Goal: Information Seeking & Learning: Learn about a topic

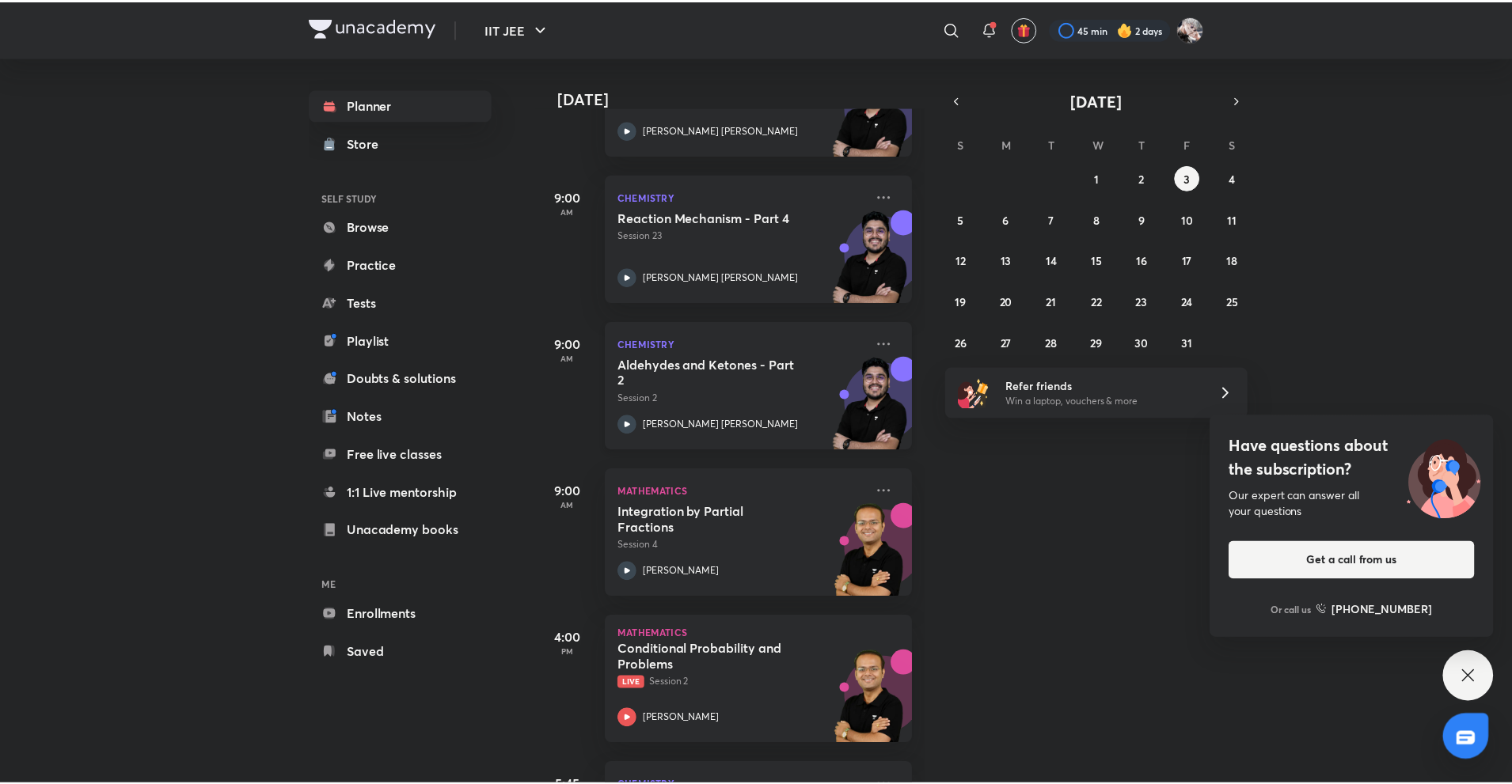
scroll to position [321, 0]
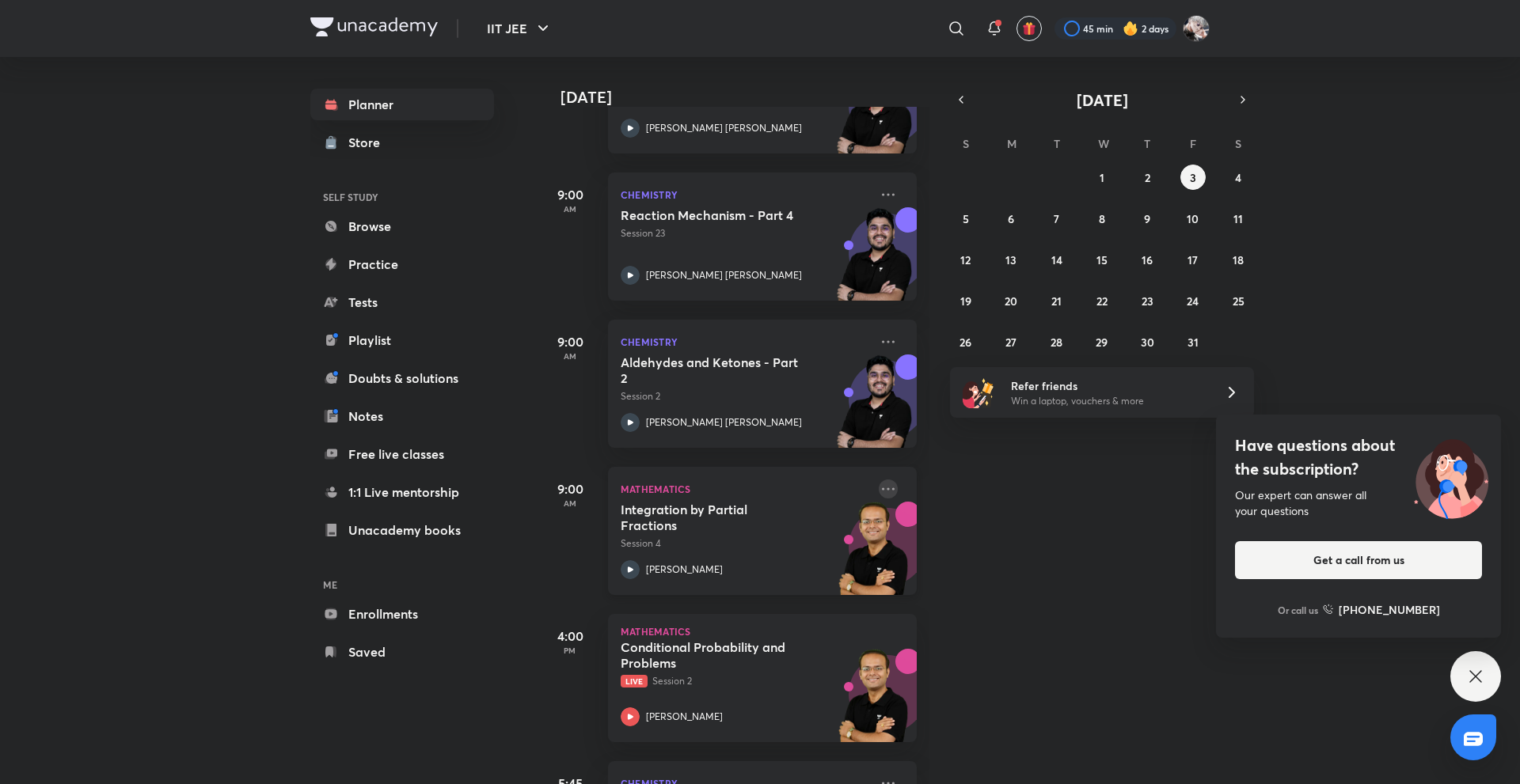
click at [878, 487] on icon at bounding box center [888, 489] width 19 height 19
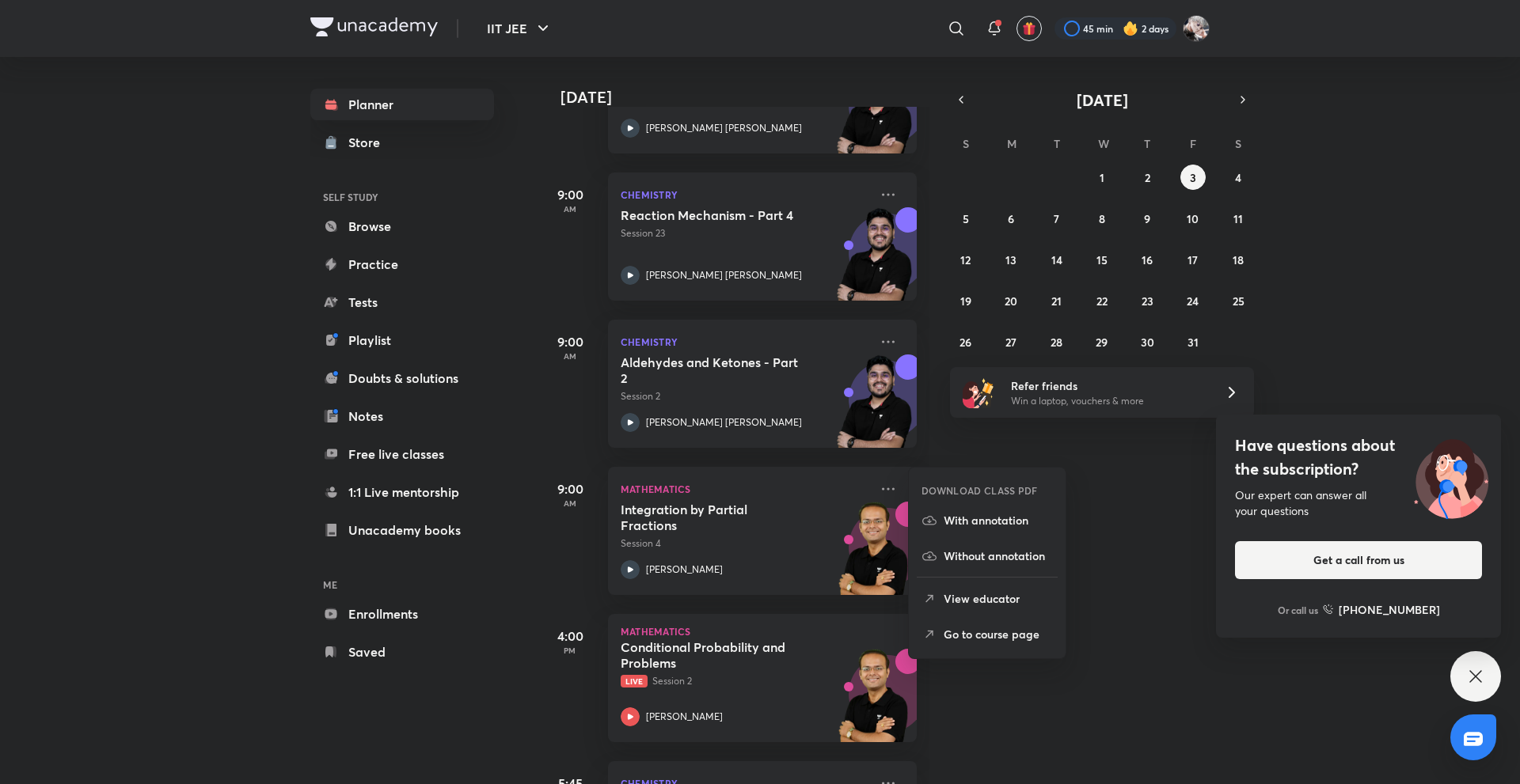
click at [983, 631] on p "Go to course page" at bounding box center [998, 635] width 109 height 17
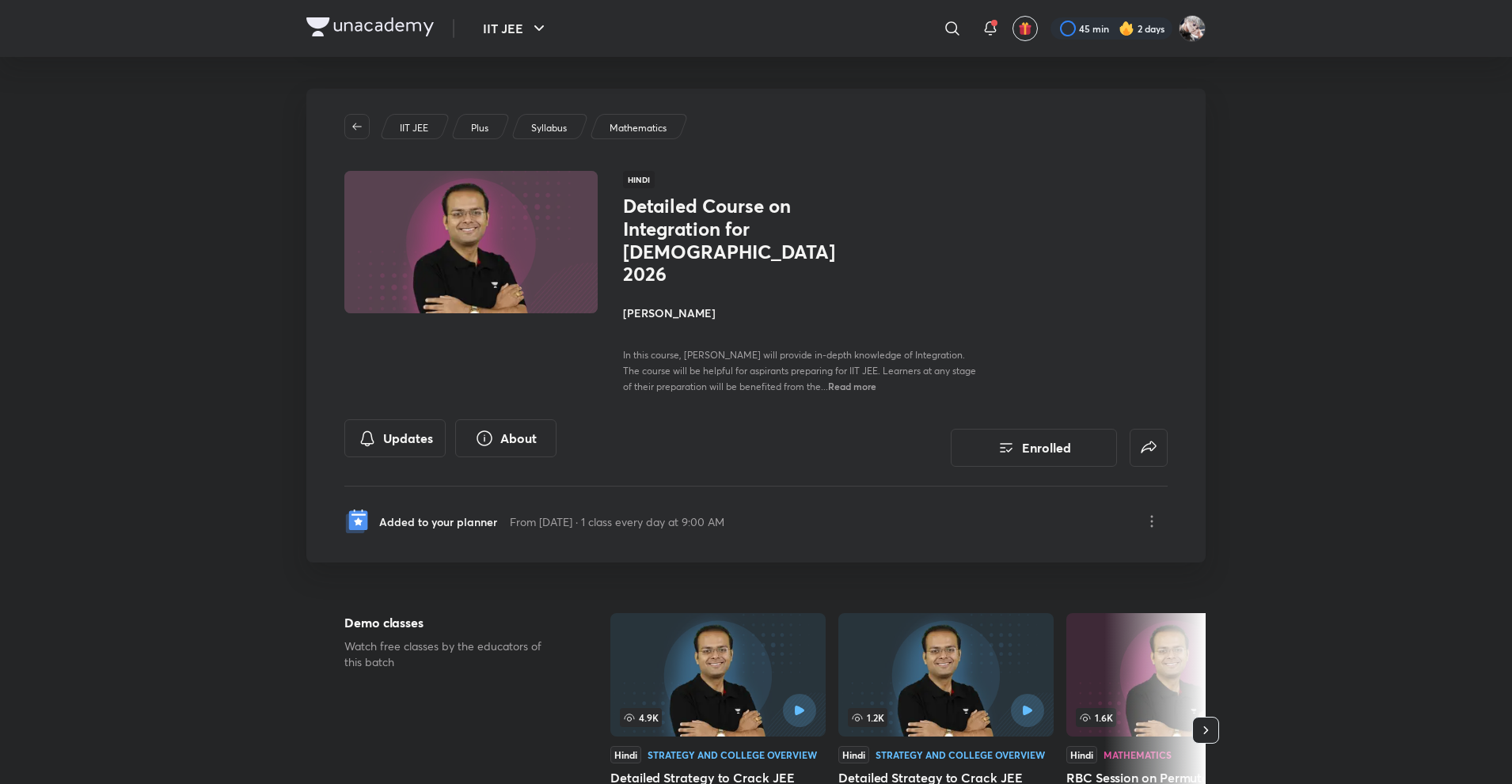
click at [656, 304] on h4 "[PERSON_NAME]" at bounding box center [800, 313] width 355 height 17
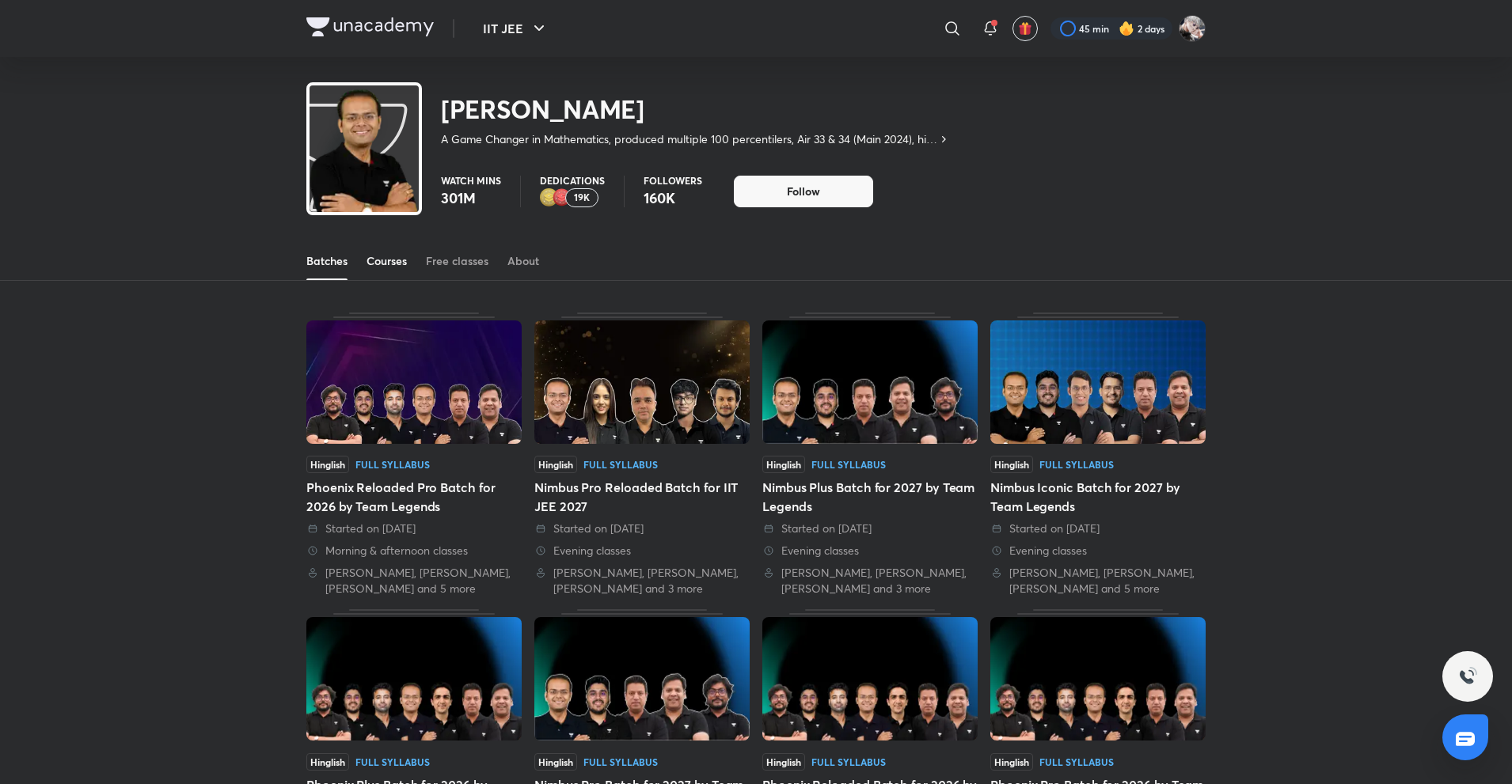
click at [386, 270] on link "Courses" at bounding box center [386, 261] width 40 height 38
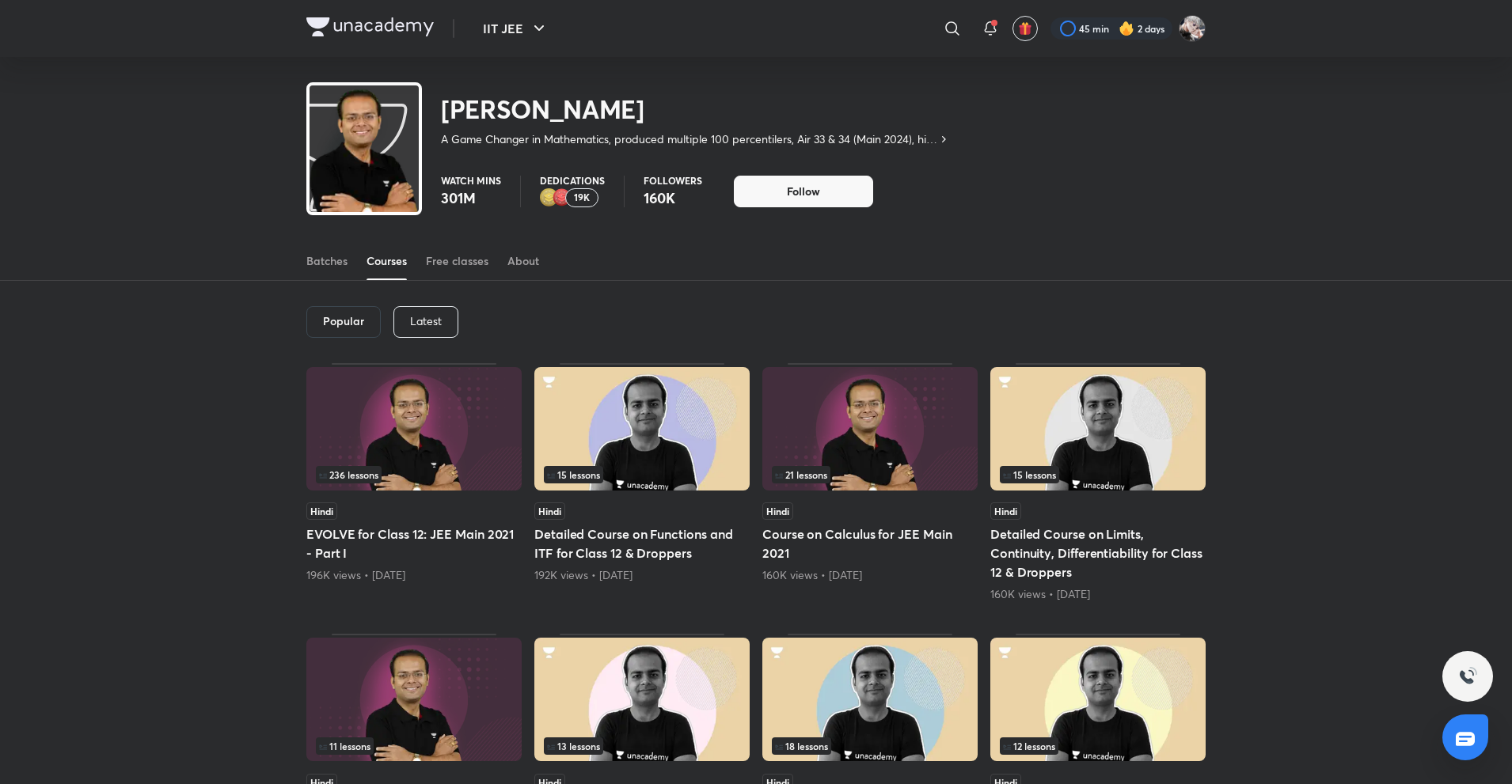
click at [426, 318] on p "Latest" at bounding box center [426, 321] width 32 height 13
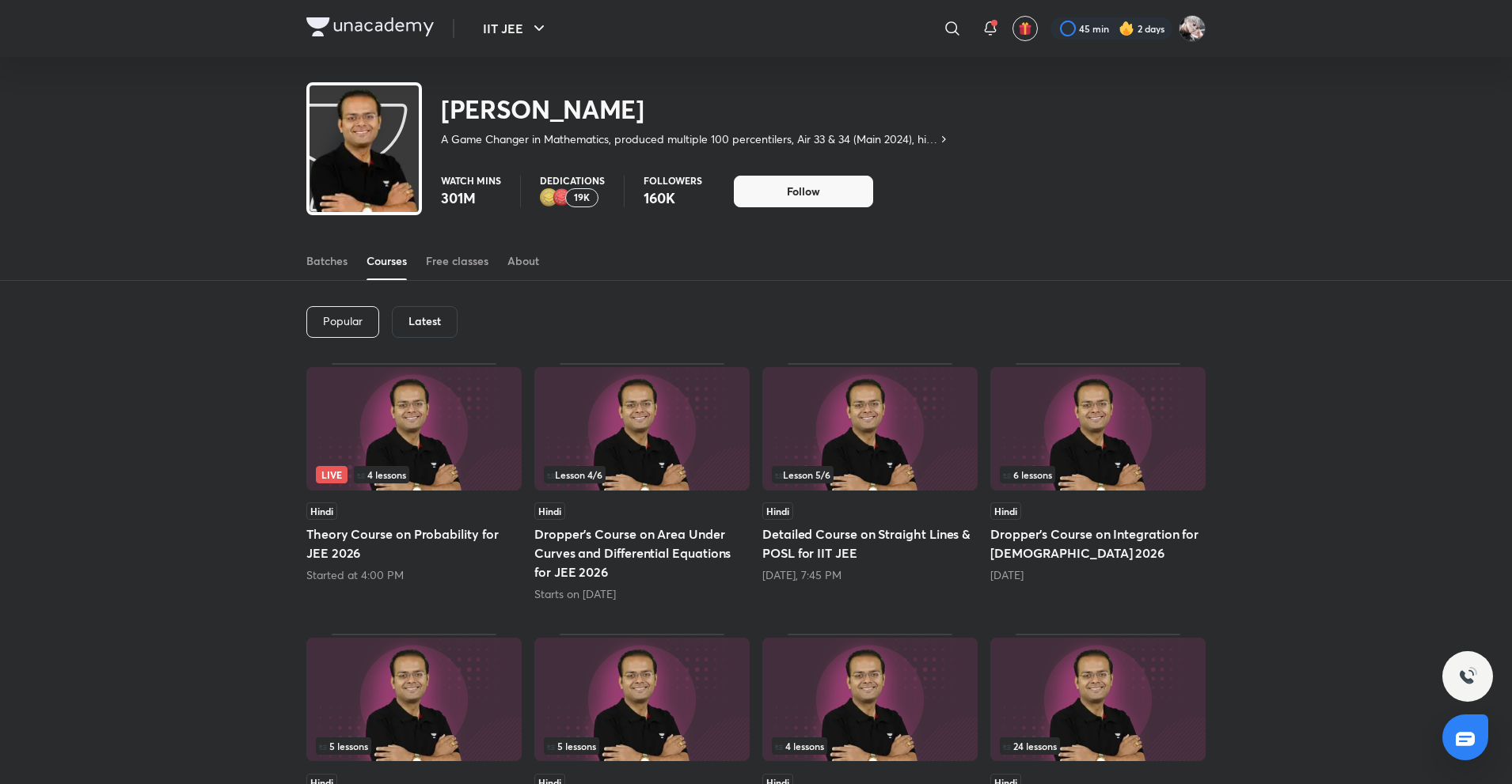
click at [426, 318] on h6 "Latest" at bounding box center [425, 321] width 33 height 13
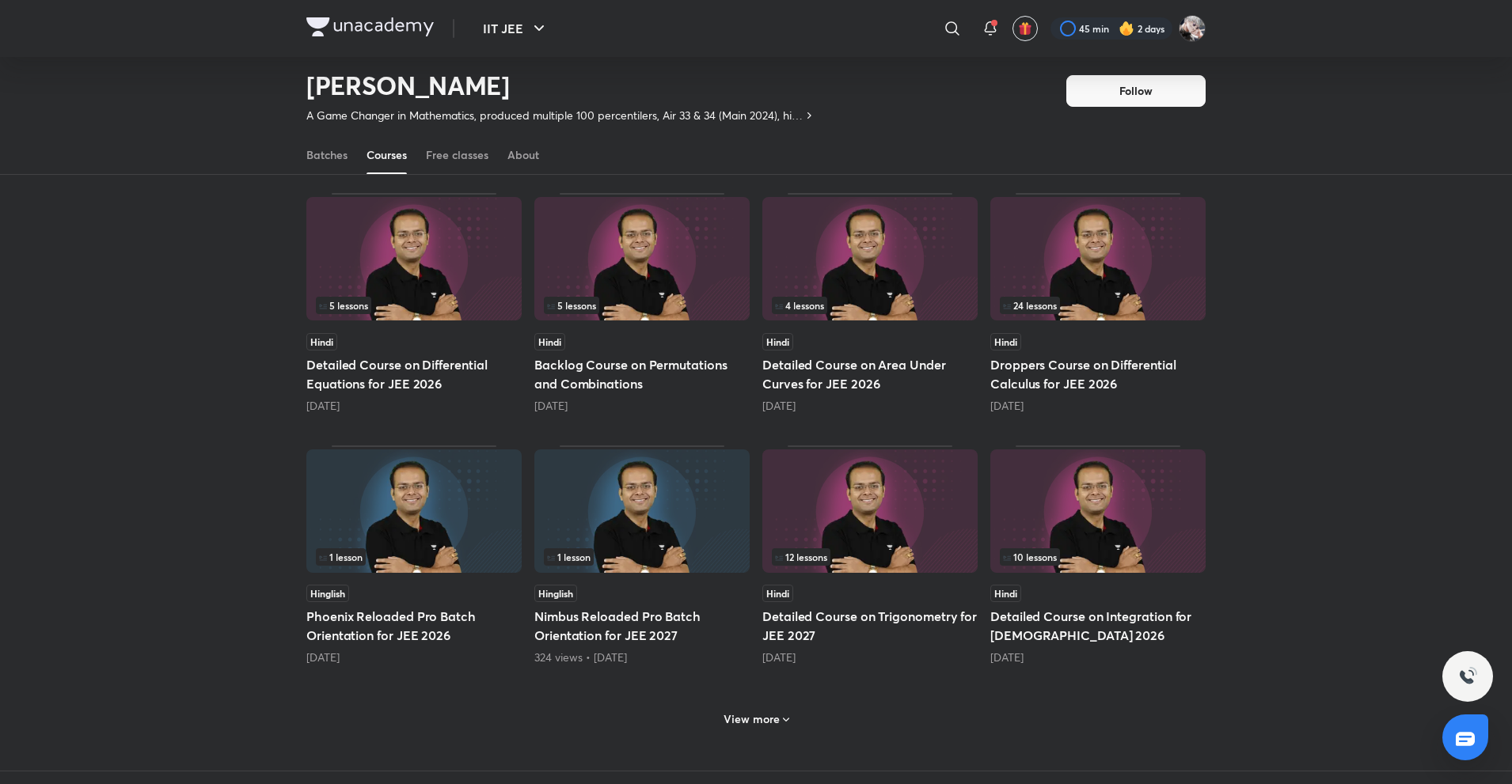
scroll to position [406, 0]
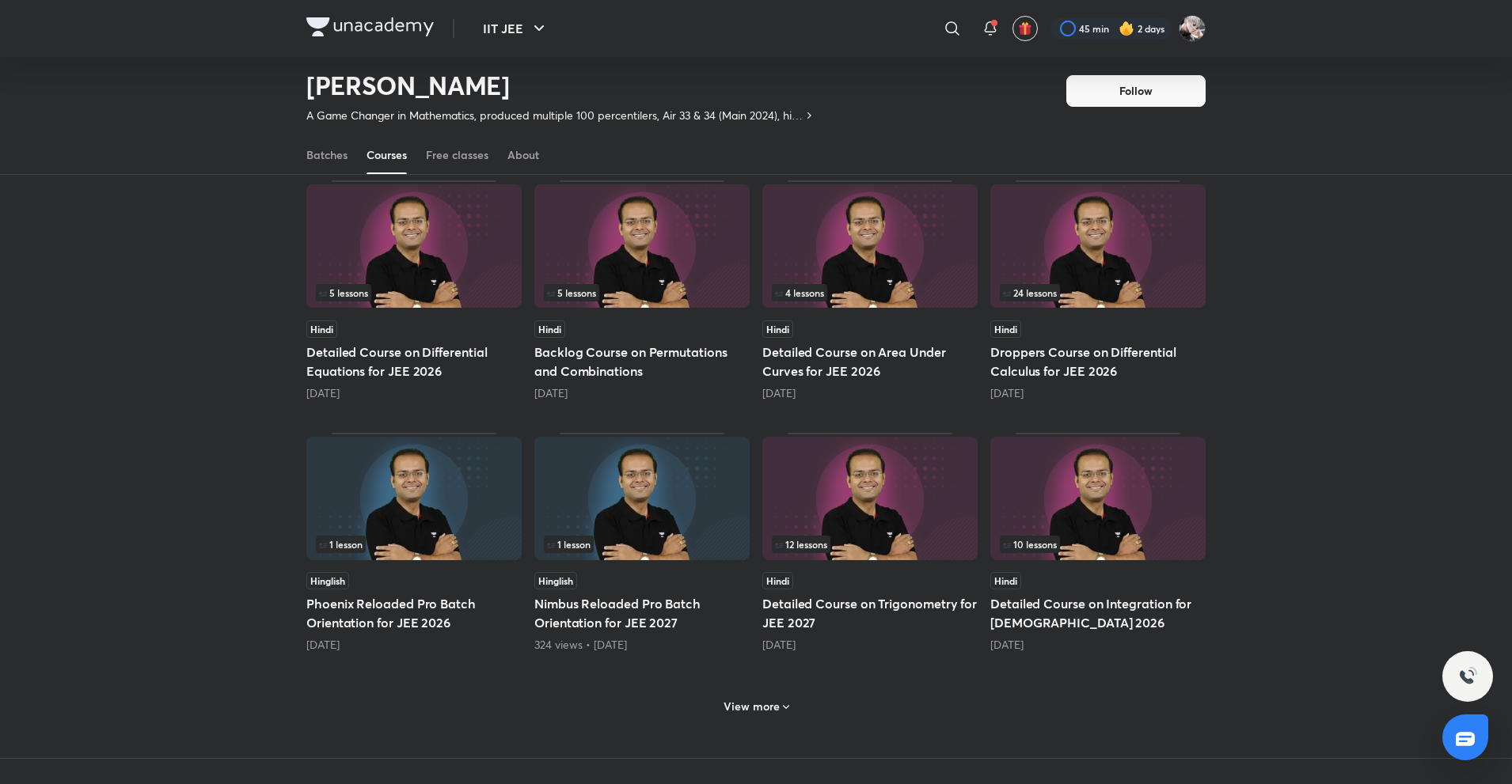
click at [752, 712] on h6 "View more" at bounding box center [751, 706] width 56 height 16
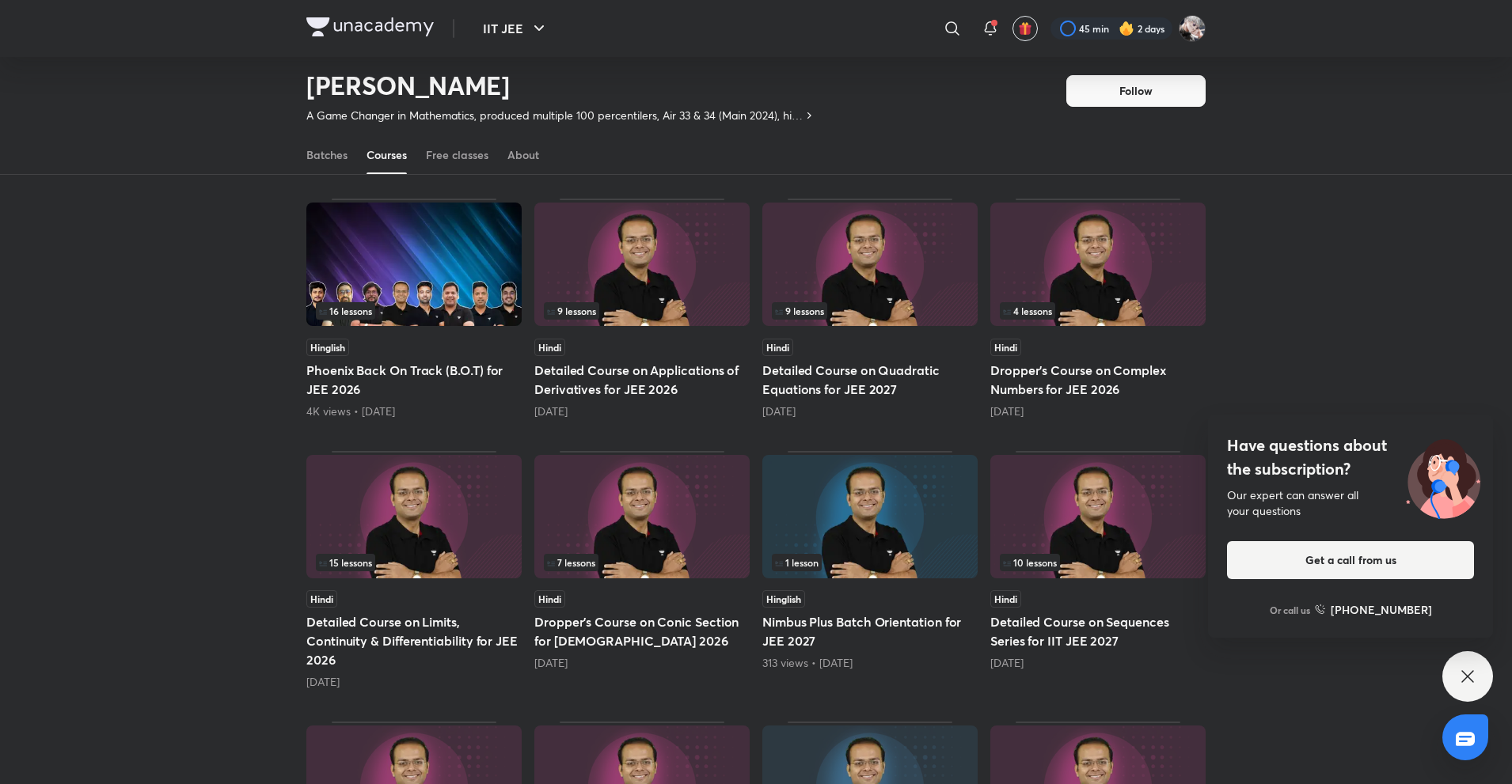
scroll to position [900, 0]
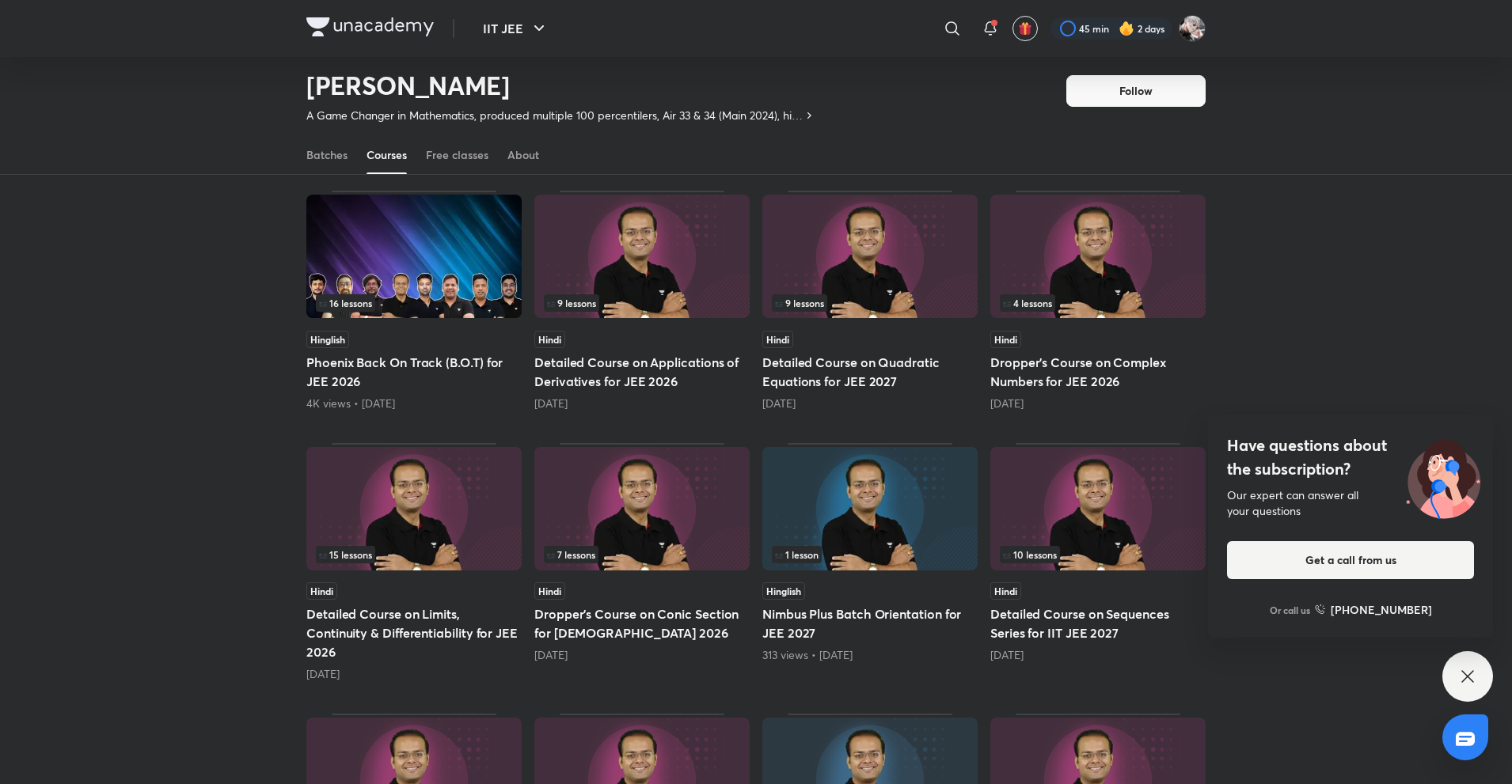
click at [624, 396] on div "1 month ago" at bounding box center [643, 403] width 215 height 16
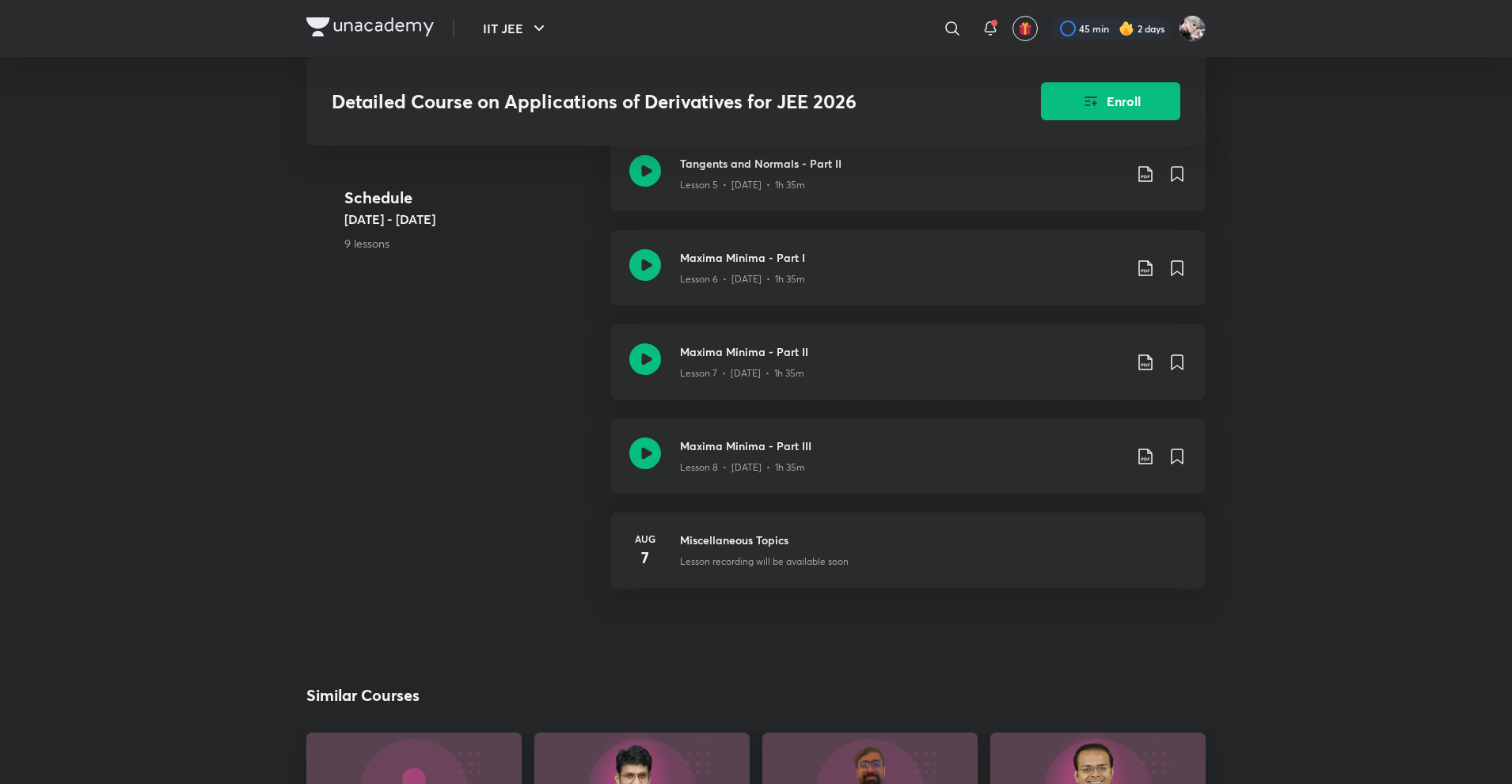
scroll to position [1093, 0]
click at [839, 550] on div "Lesson recording will be available soon" at bounding box center [933, 558] width 507 height 21
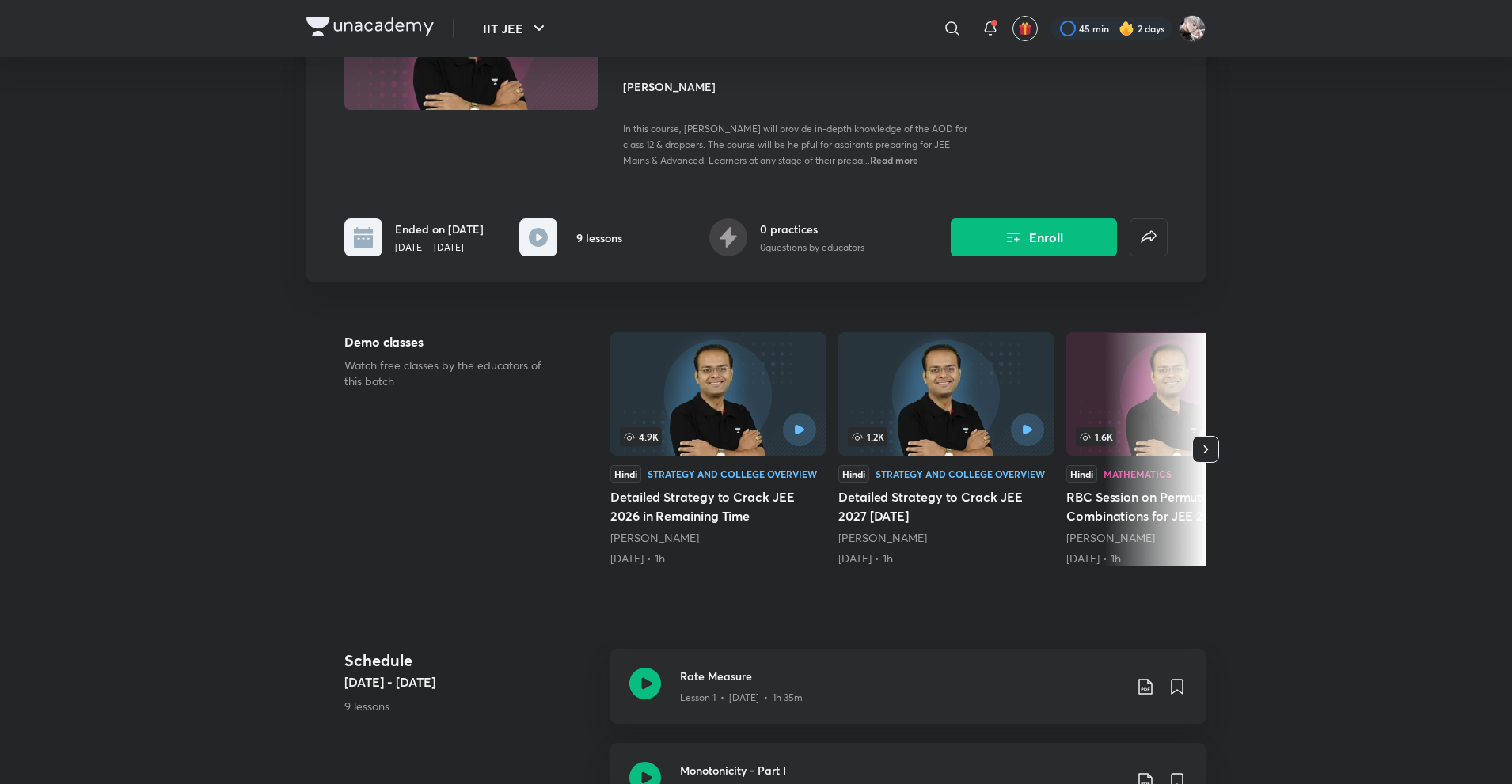
scroll to position [0, 0]
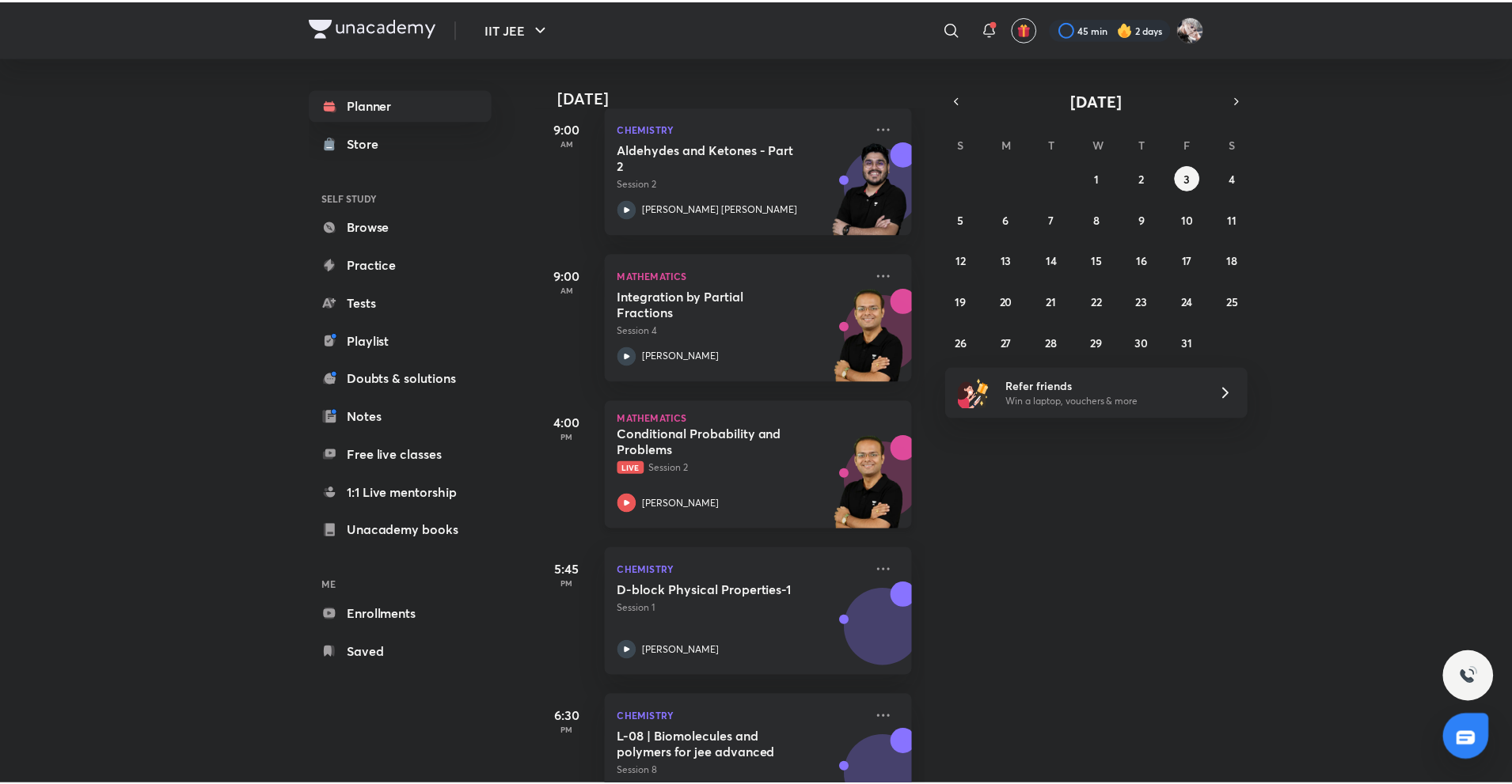
scroll to position [535, 0]
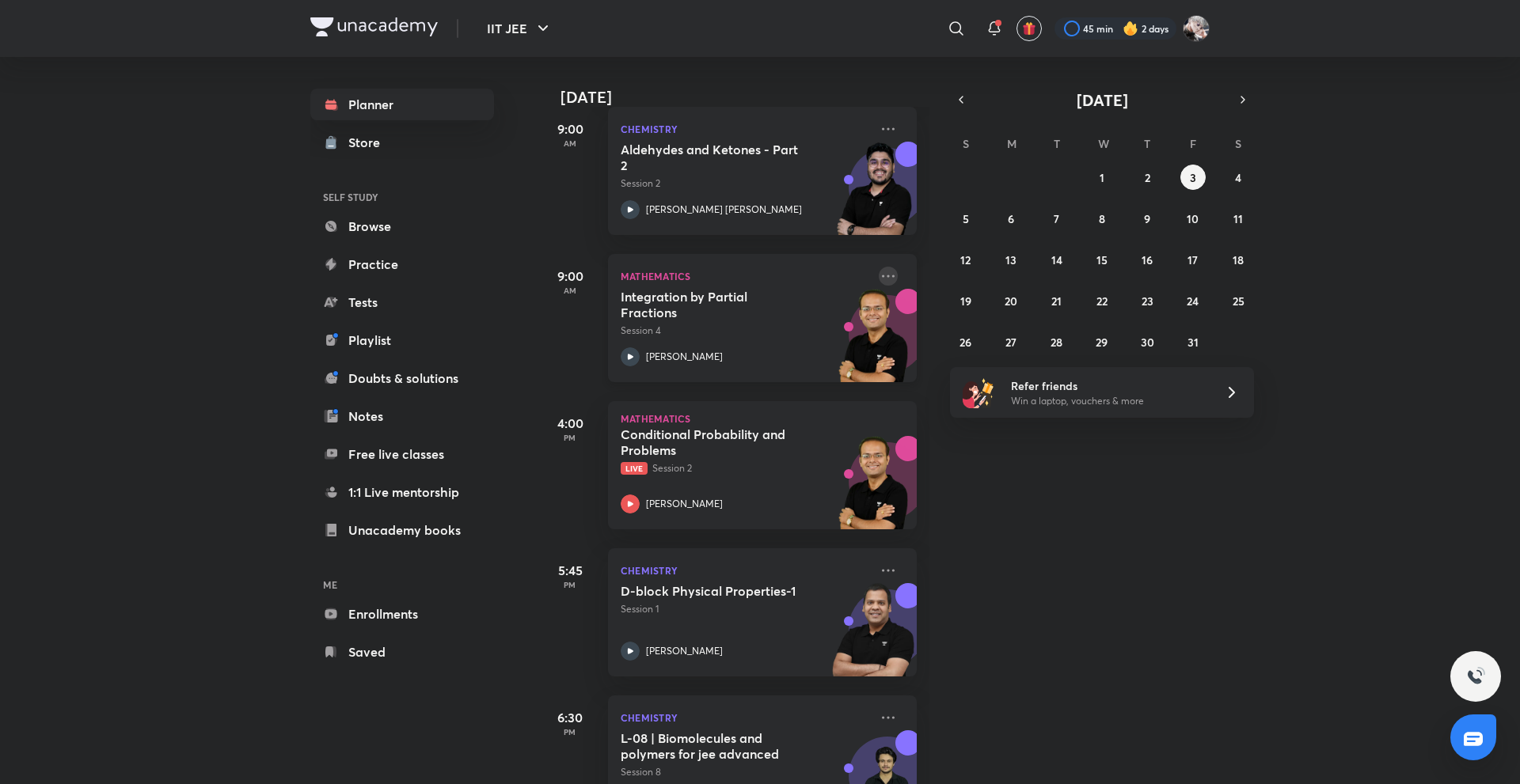
click at [878, 273] on icon at bounding box center [888, 276] width 19 height 19
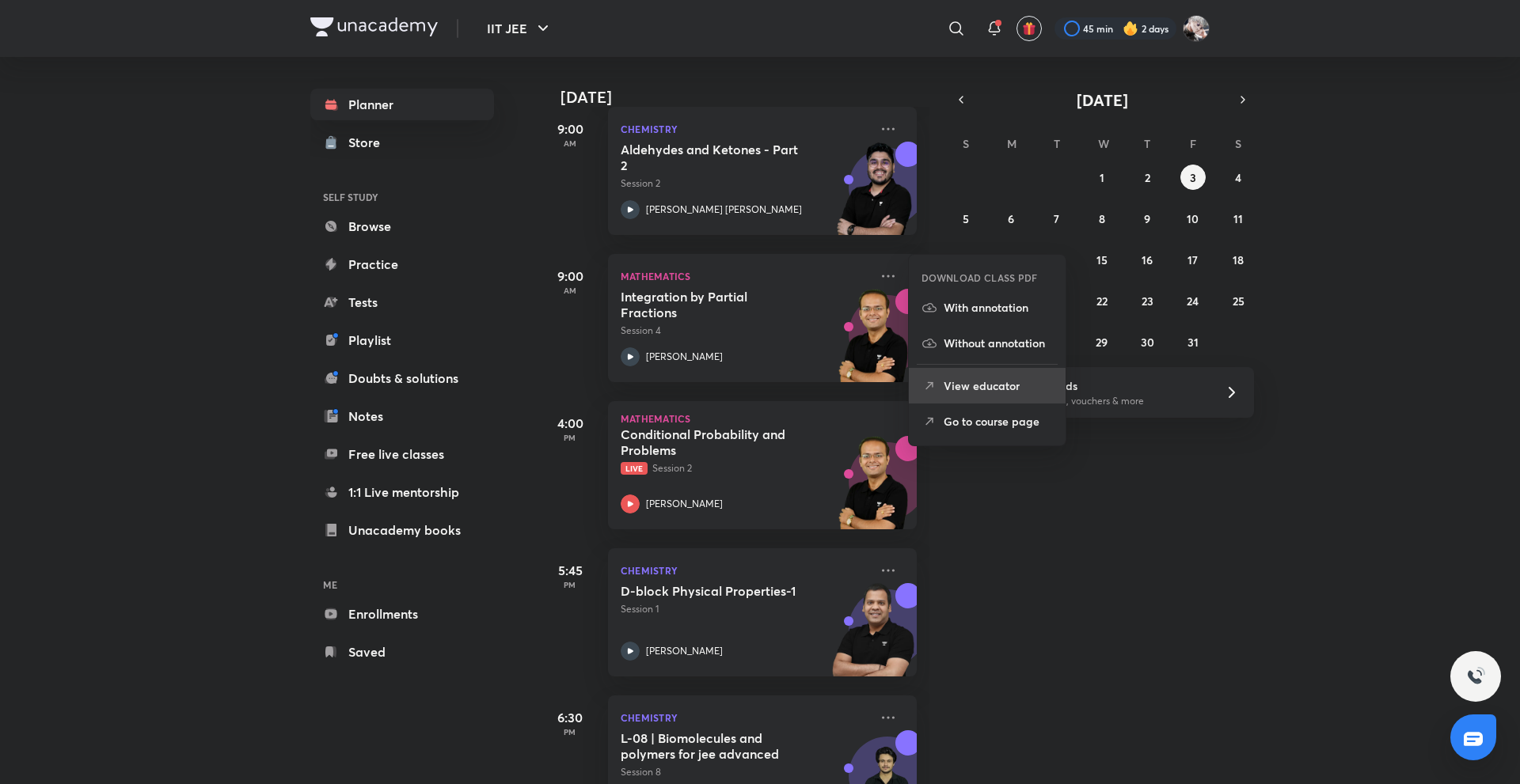
click at [961, 386] on p "View educator" at bounding box center [998, 386] width 109 height 17
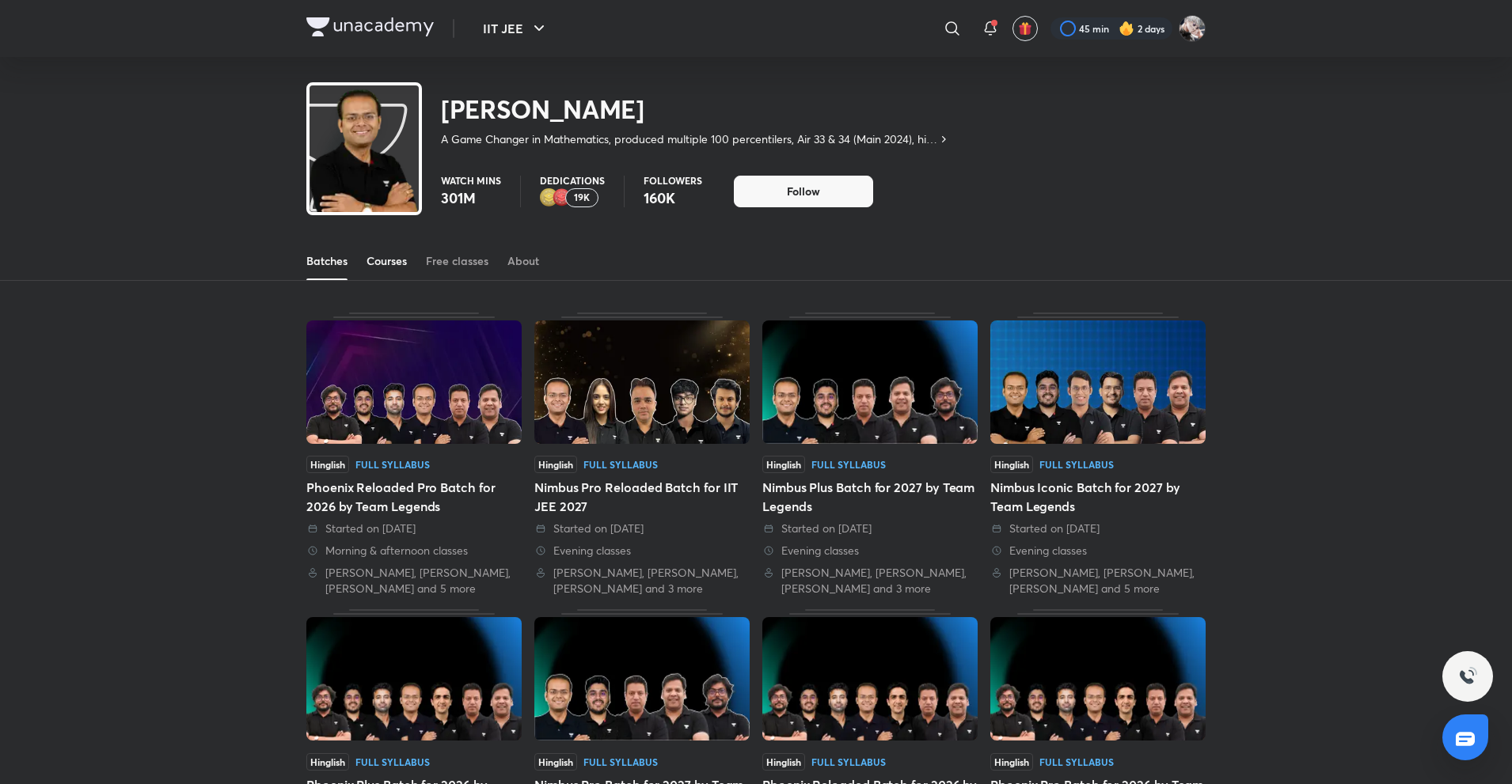
click at [382, 260] on div "Courses" at bounding box center [386, 261] width 40 height 16
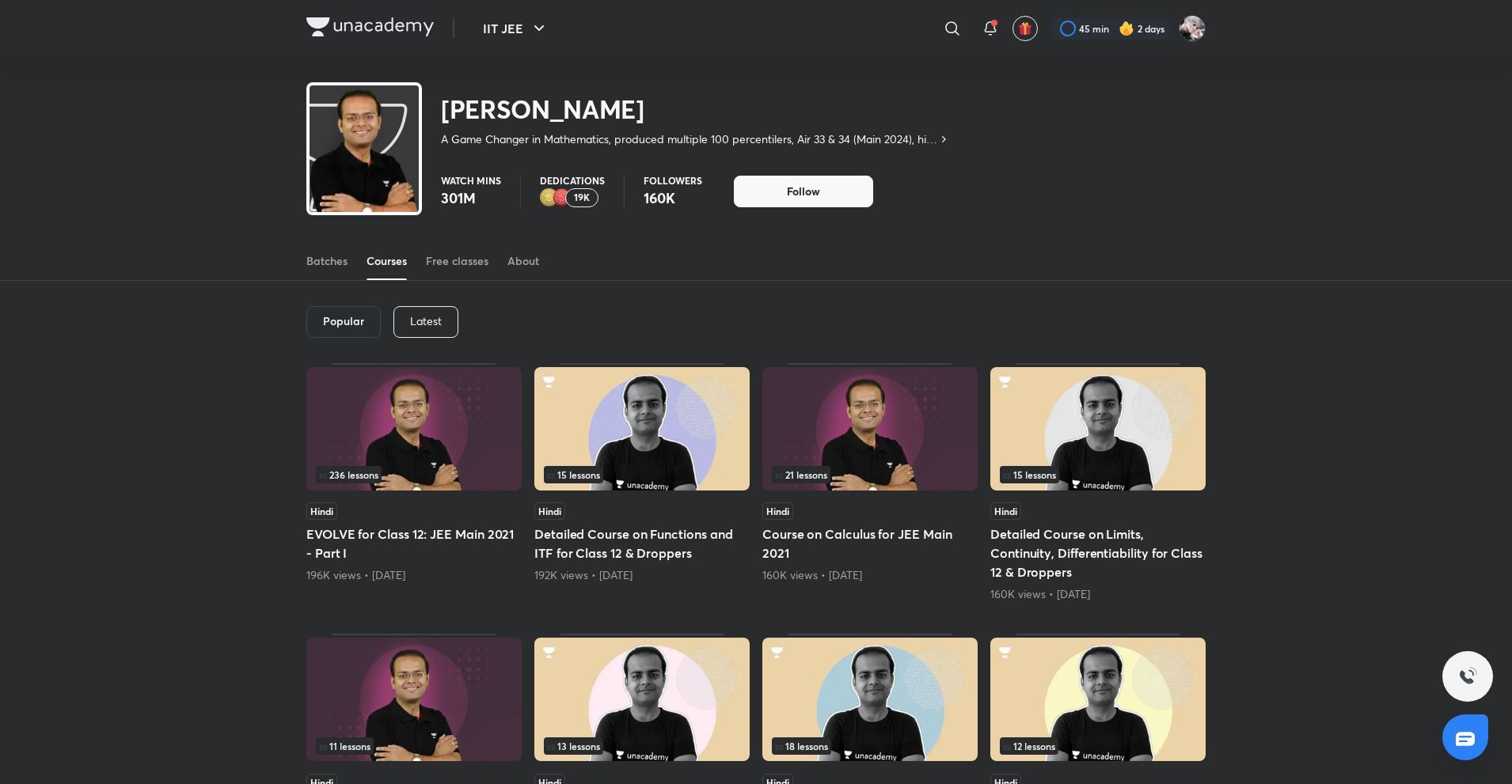
click at [428, 324] on p "Latest" at bounding box center [426, 321] width 32 height 13
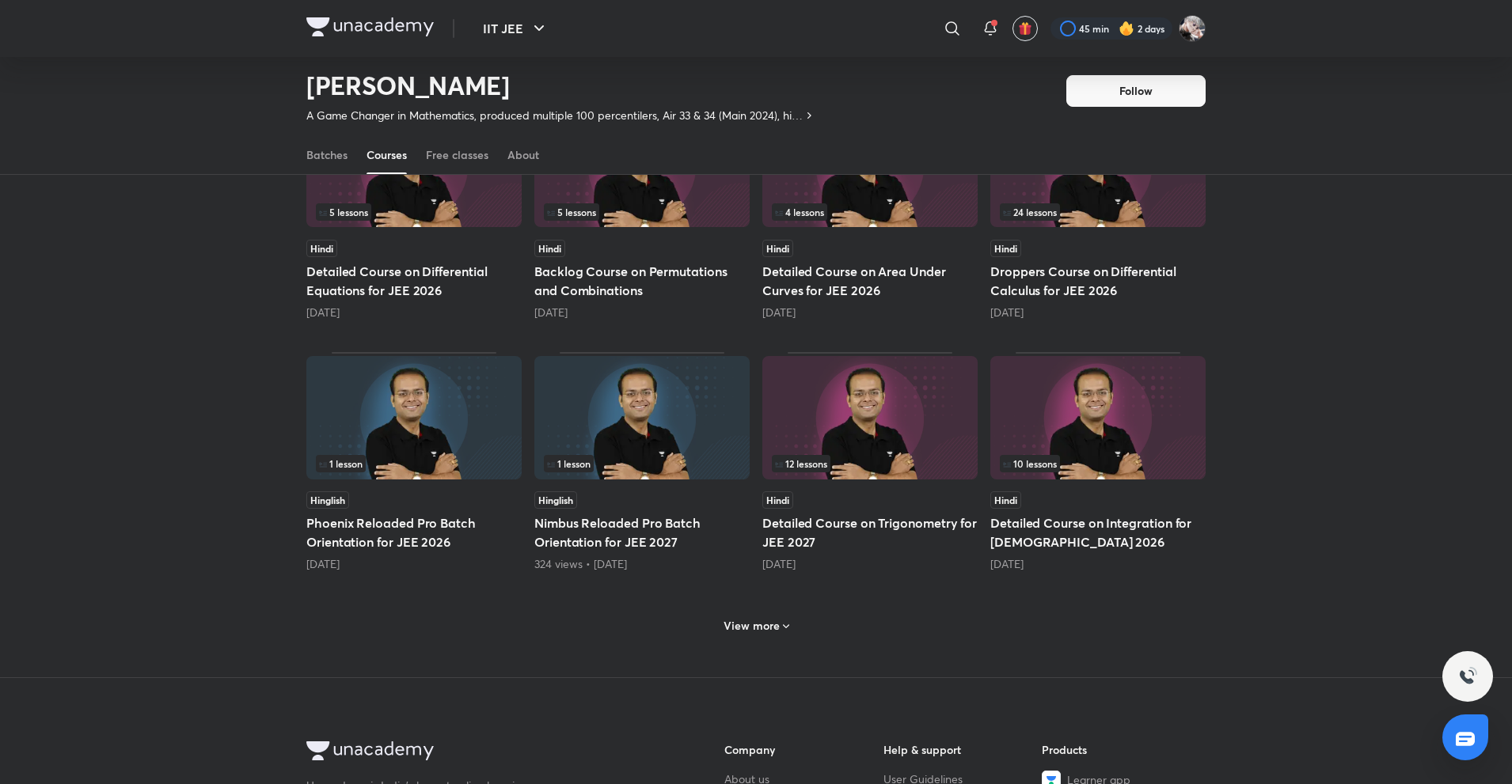
scroll to position [496, 0]
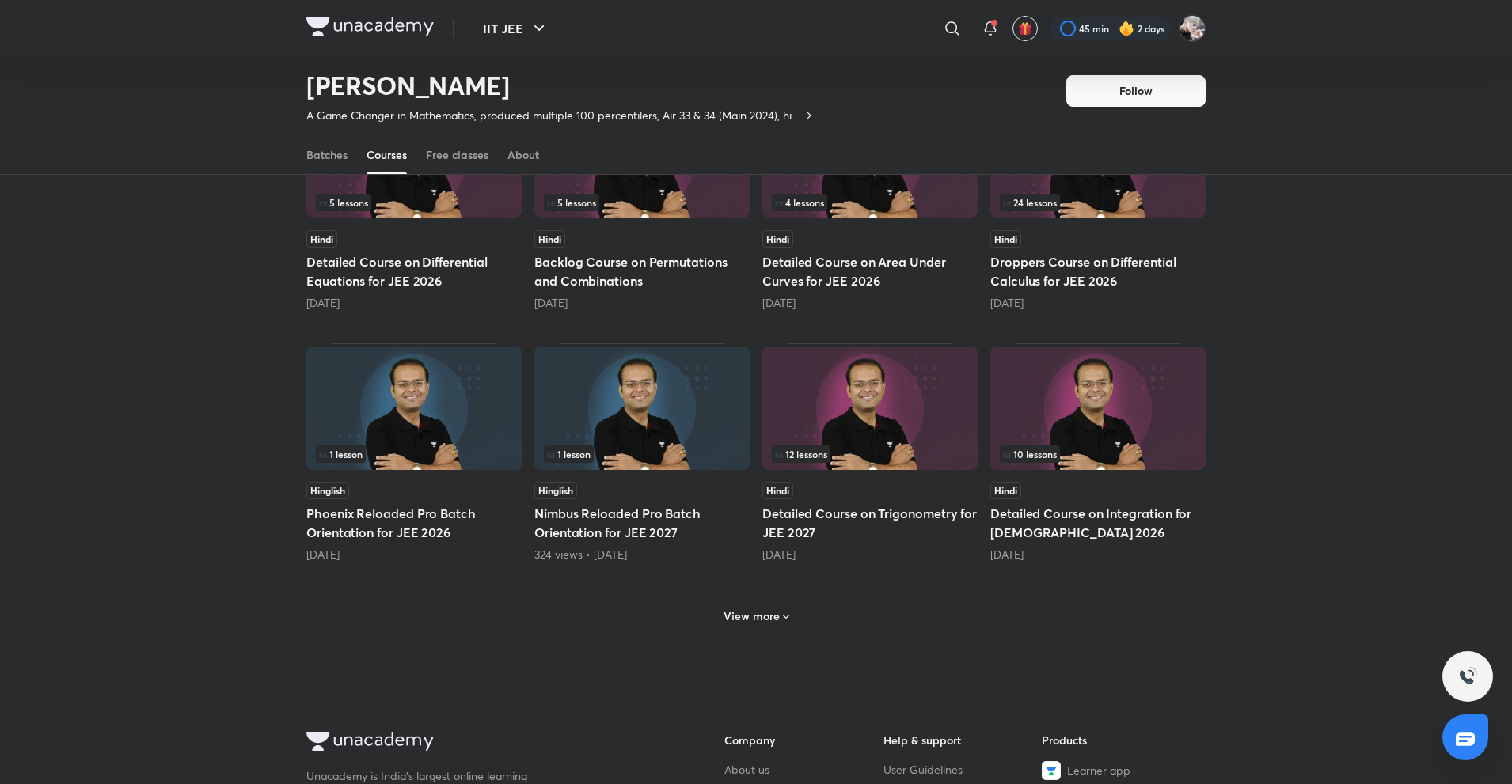
drag, startPoint x: 773, startPoint y: 639, endPoint x: 772, endPoint y: 630, distance: 9.1
click at [772, 630] on div "Live 4 lessons Hindi Theory Course on Probability for JEE 2026 Started at 4:00 …" at bounding box center [756, 244] width 900 height 848
click at [772, 630] on div "View more" at bounding box center [756, 615] width 900 height 41
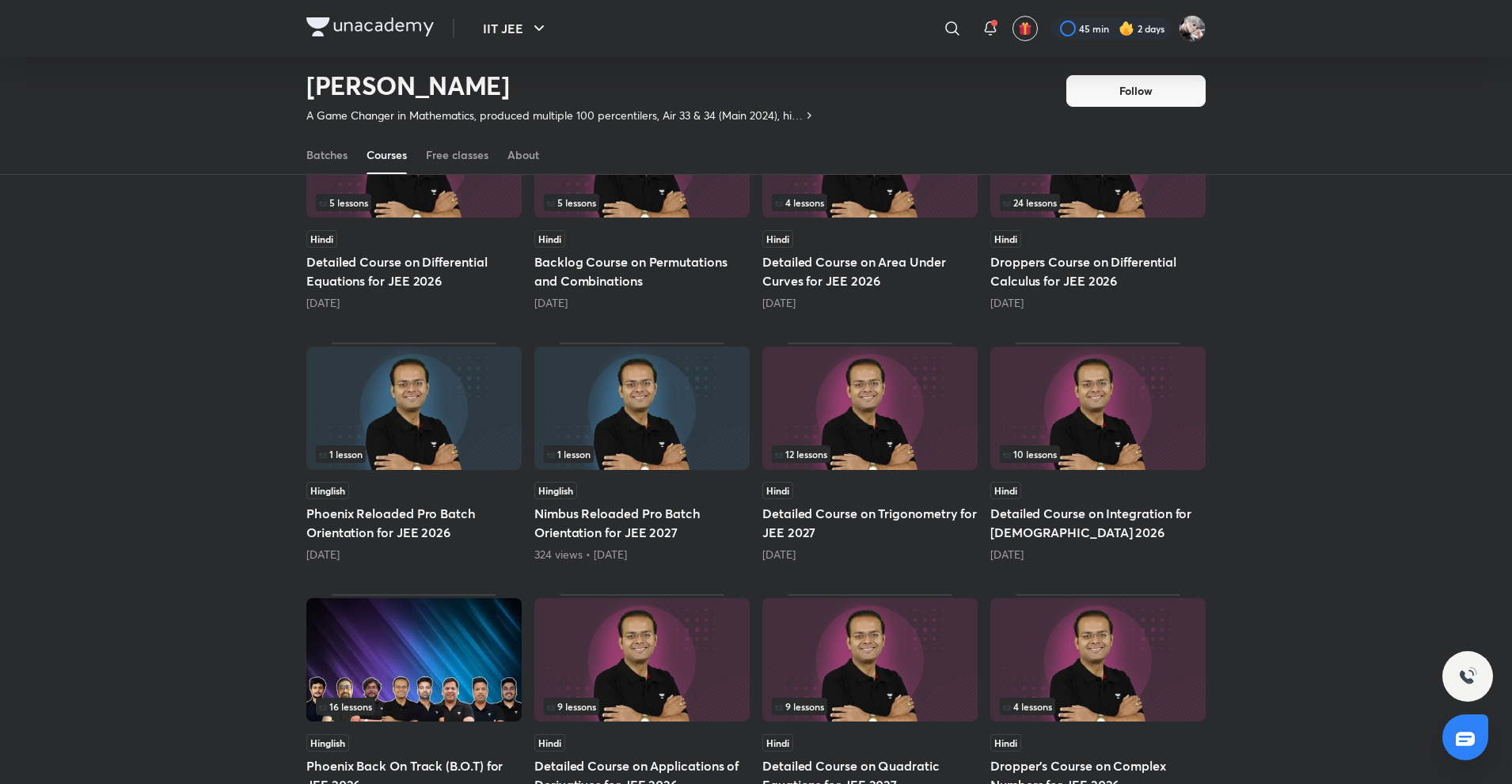
click at [137, 488] on div "Popular Latest Live 4 lessons Hindi Theory Course on Probability for JEE 2026 S…" at bounding box center [756, 591] width 1512 height 1706
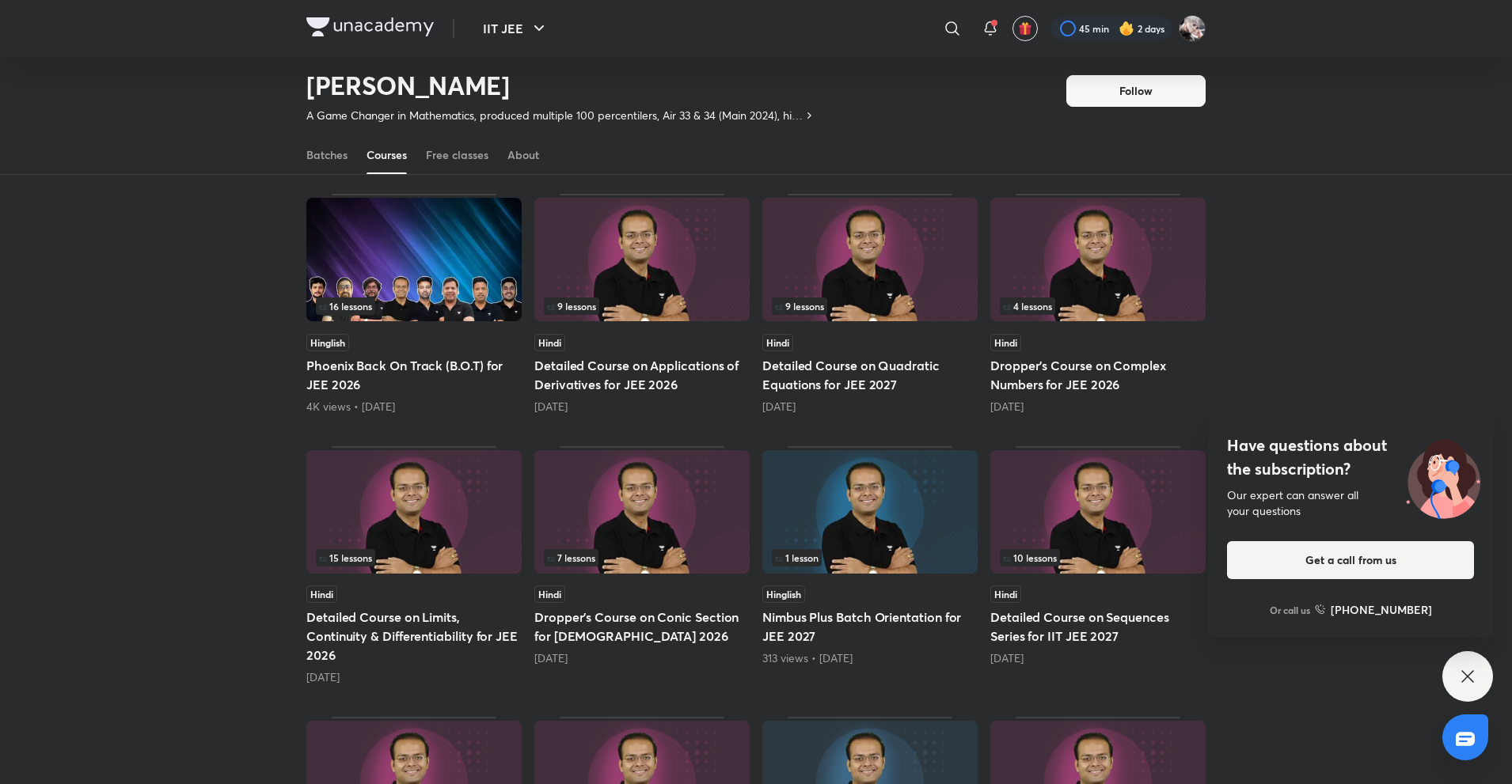
scroll to position [903, 0]
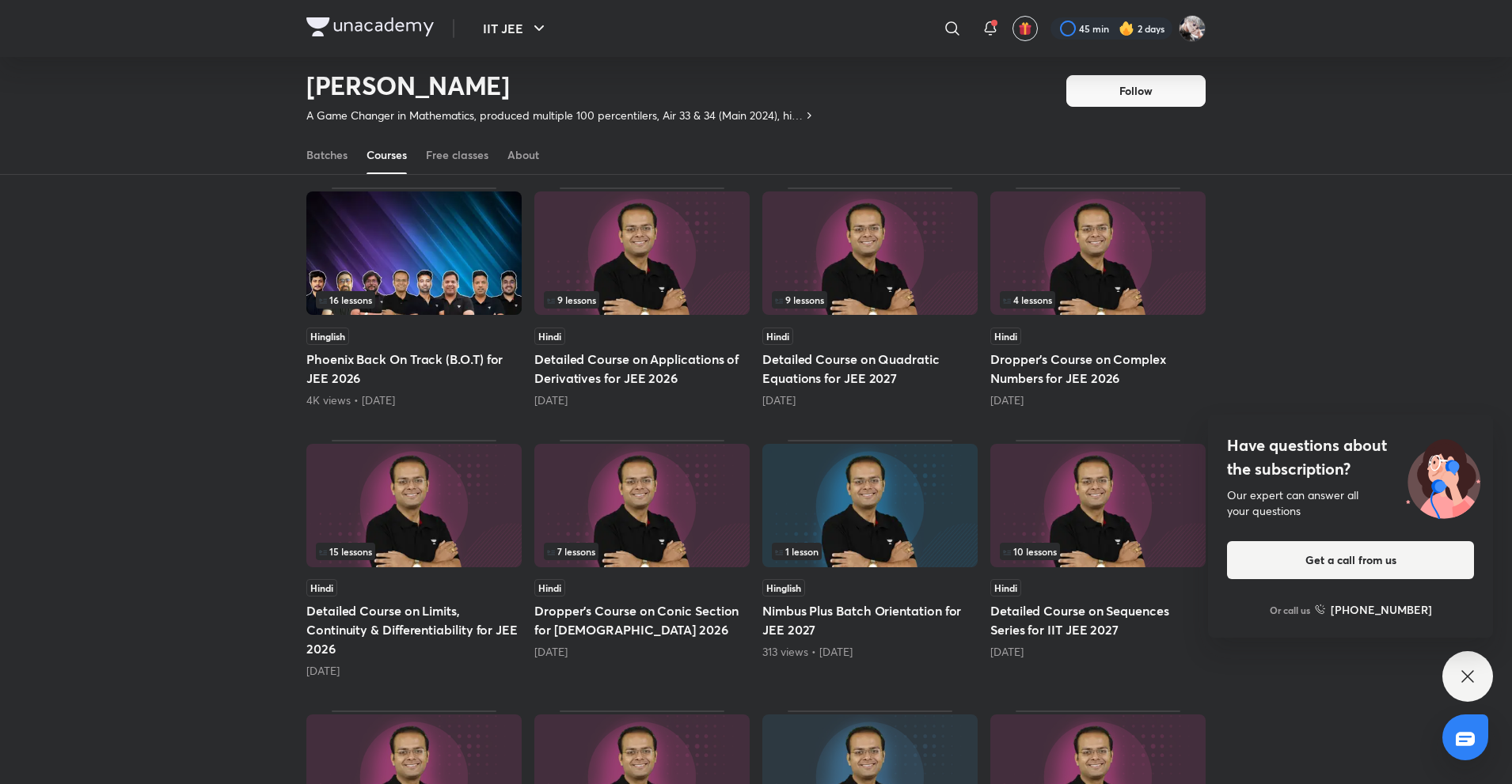
click at [437, 565] on img at bounding box center [414, 505] width 215 height 123
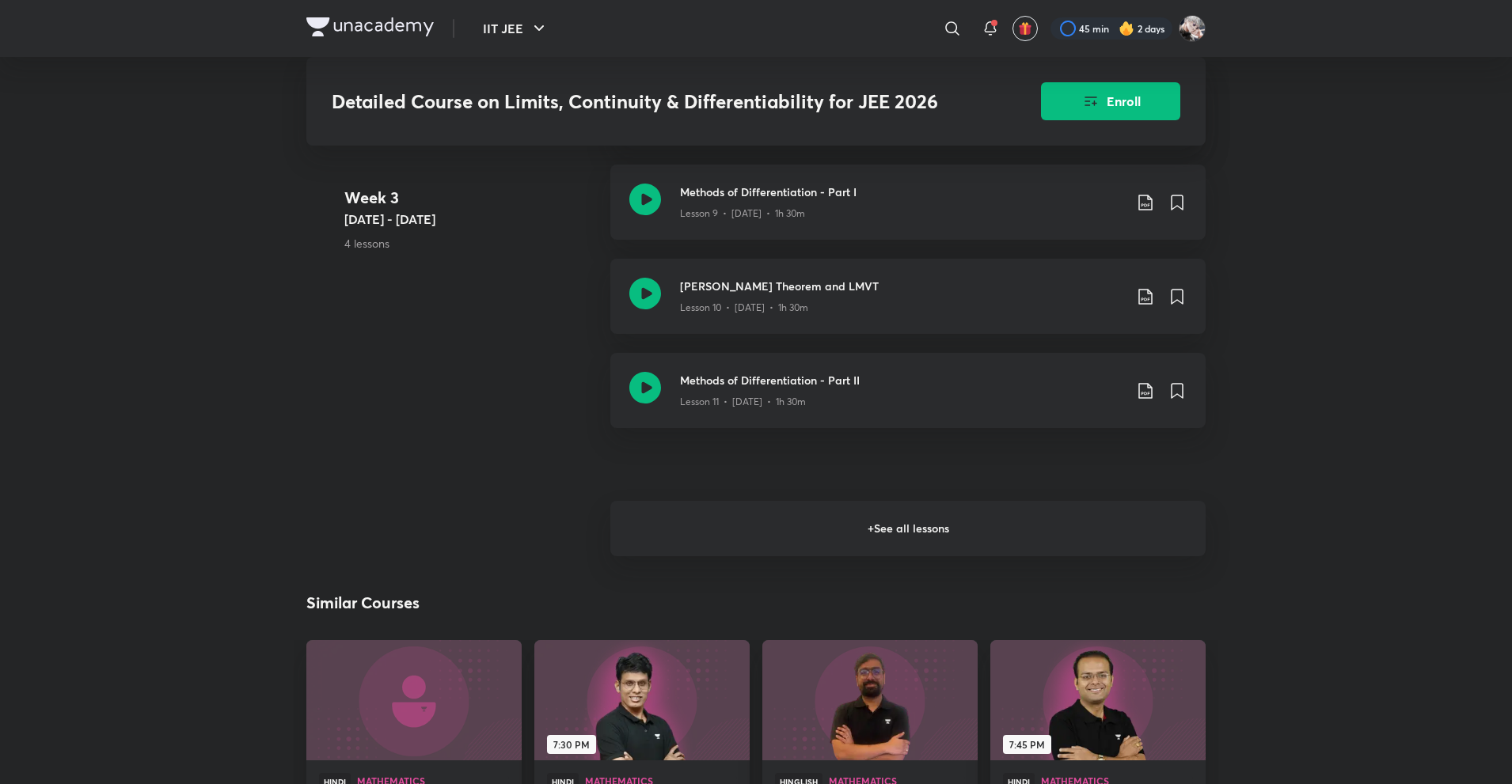
scroll to position [1867, 0]
click at [791, 515] on h6 "+ See all lessons" at bounding box center [909, 530] width 596 height 55
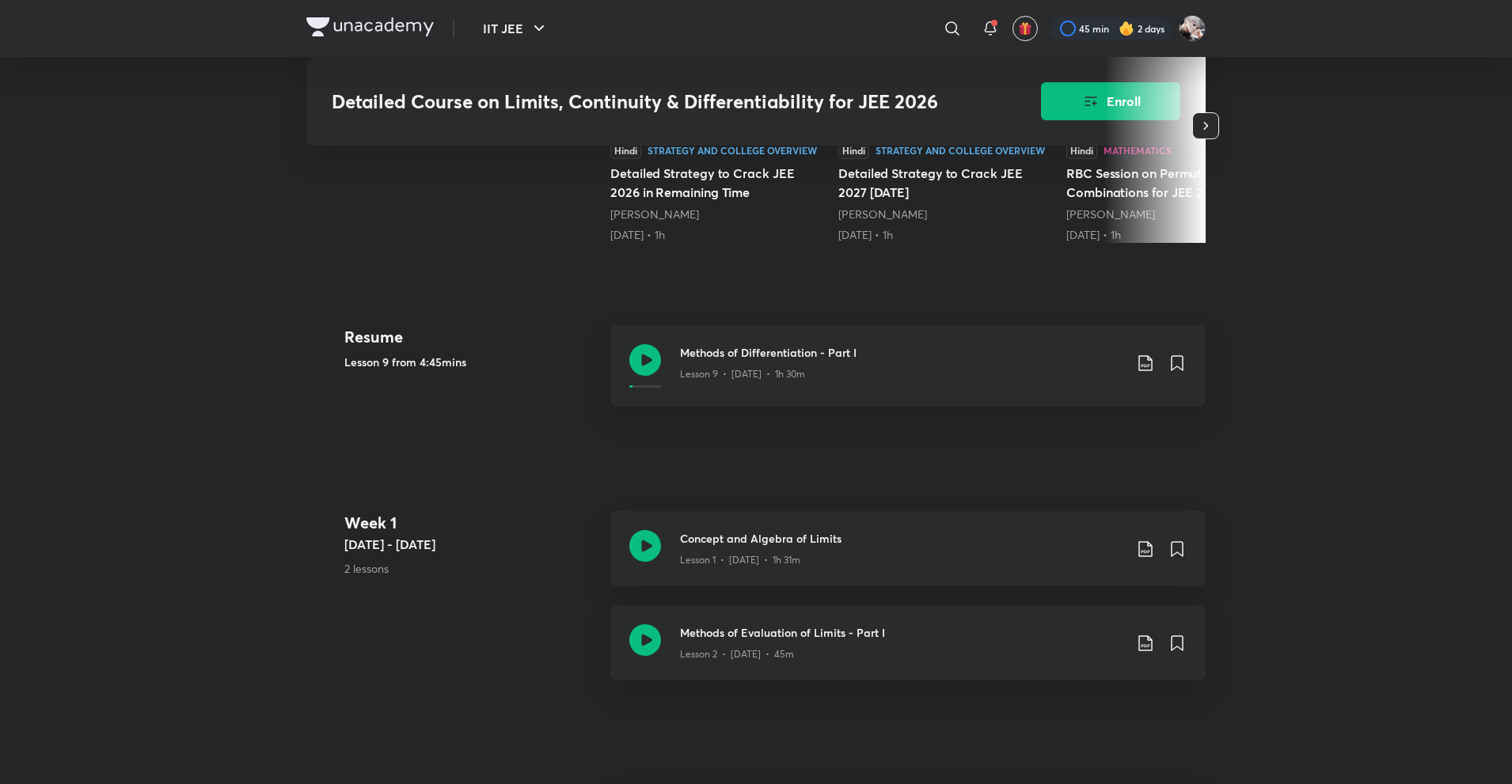
scroll to position [596, 0]
click at [428, 541] on h5 "Jun 23 - 29" at bounding box center [471, 545] width 254 height 19
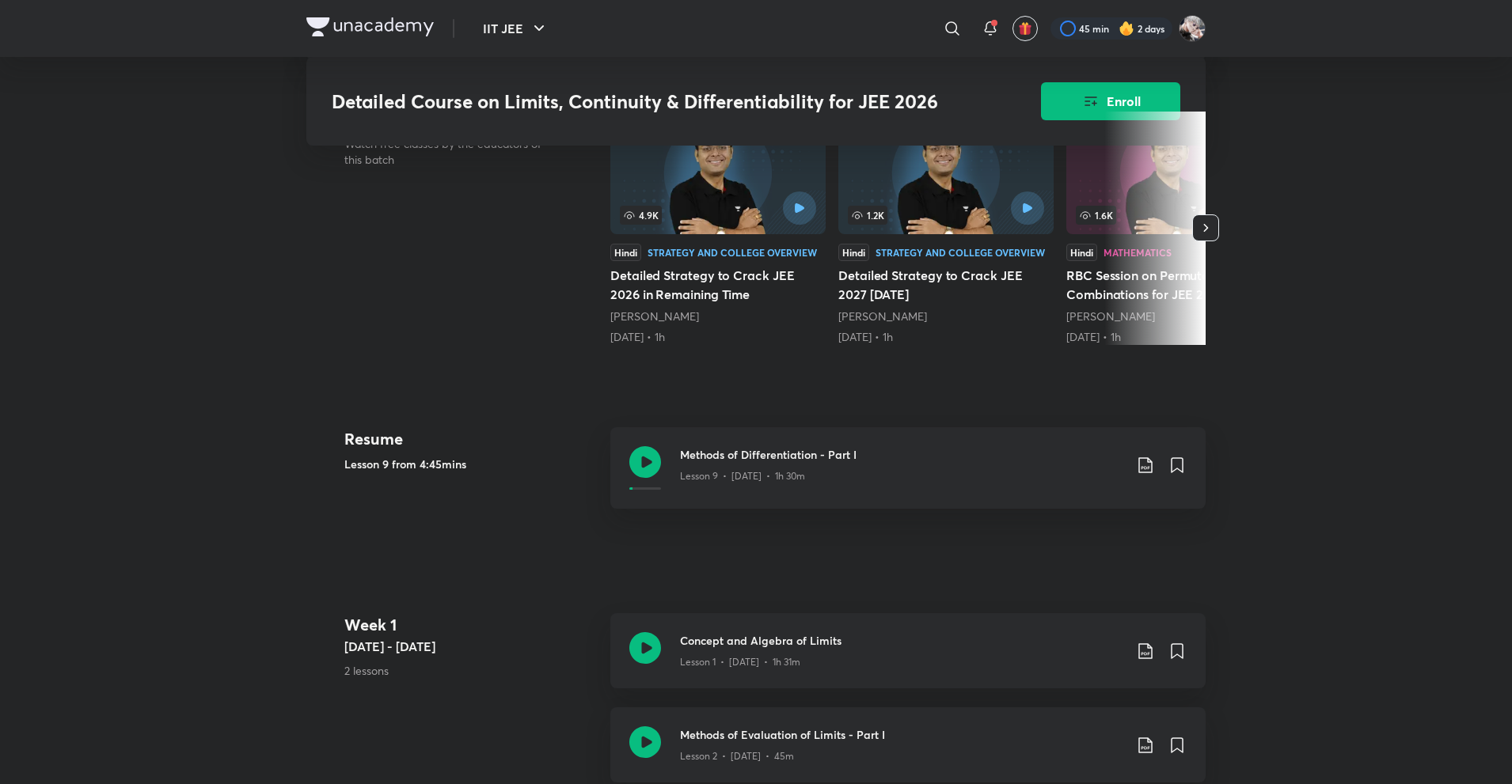
scroll to position [502, 0]
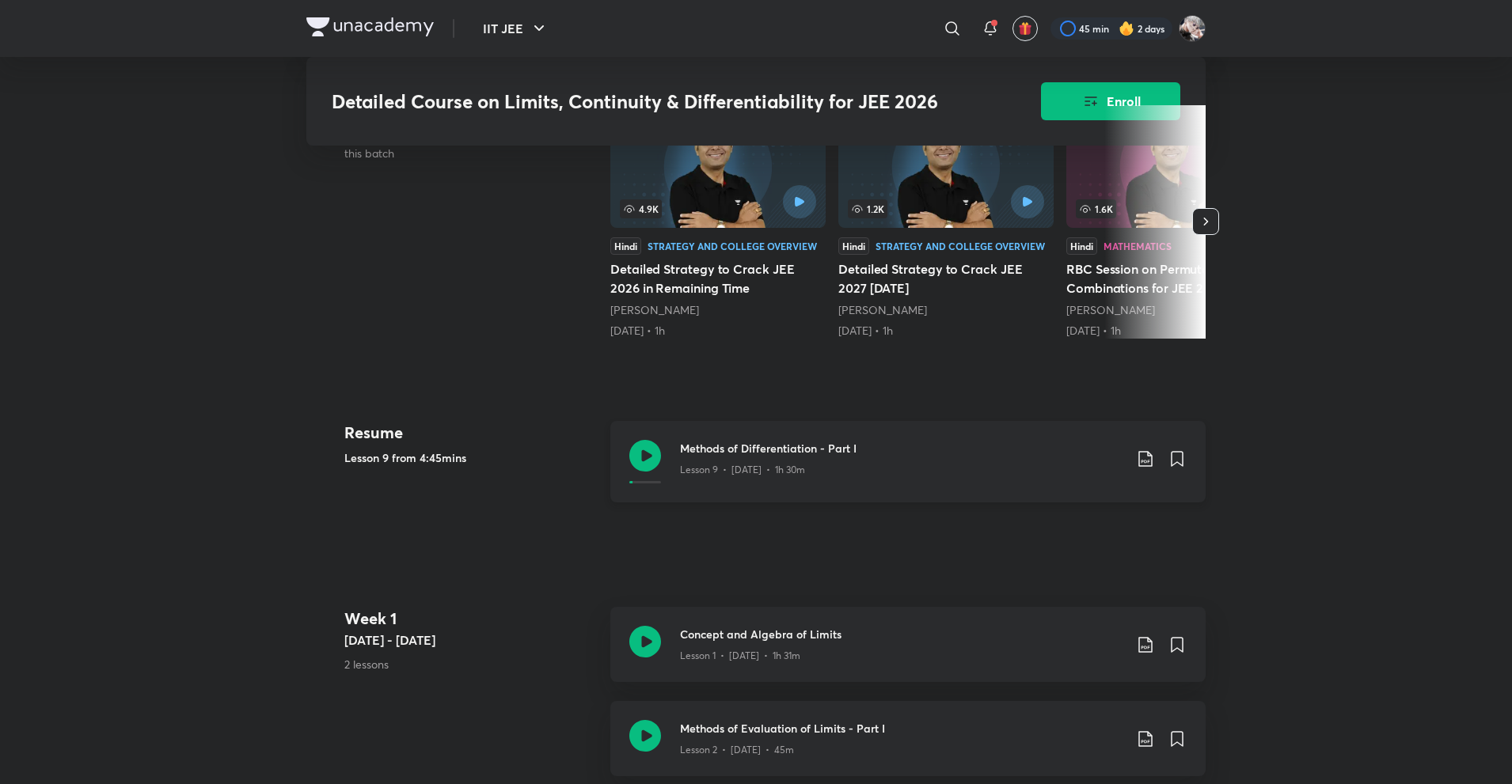
click at [902, 453] on h3 "Methods of Differentiation - Part I" at bounding box center [901, 449] width 443 height 17
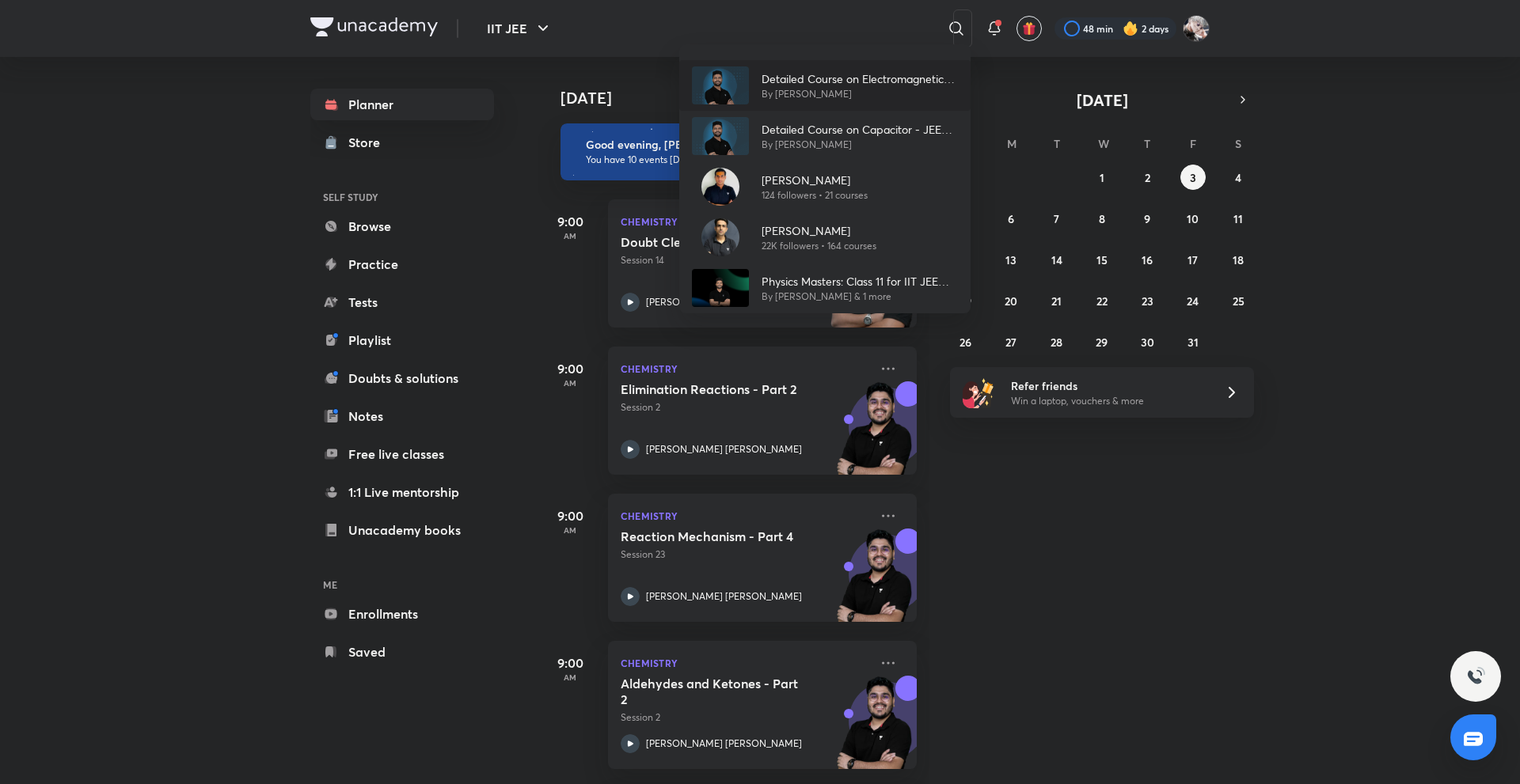
click at [844, 94] on p "By [PERSON_NAME]" at bounding box center [859, 93] width 196 height 14
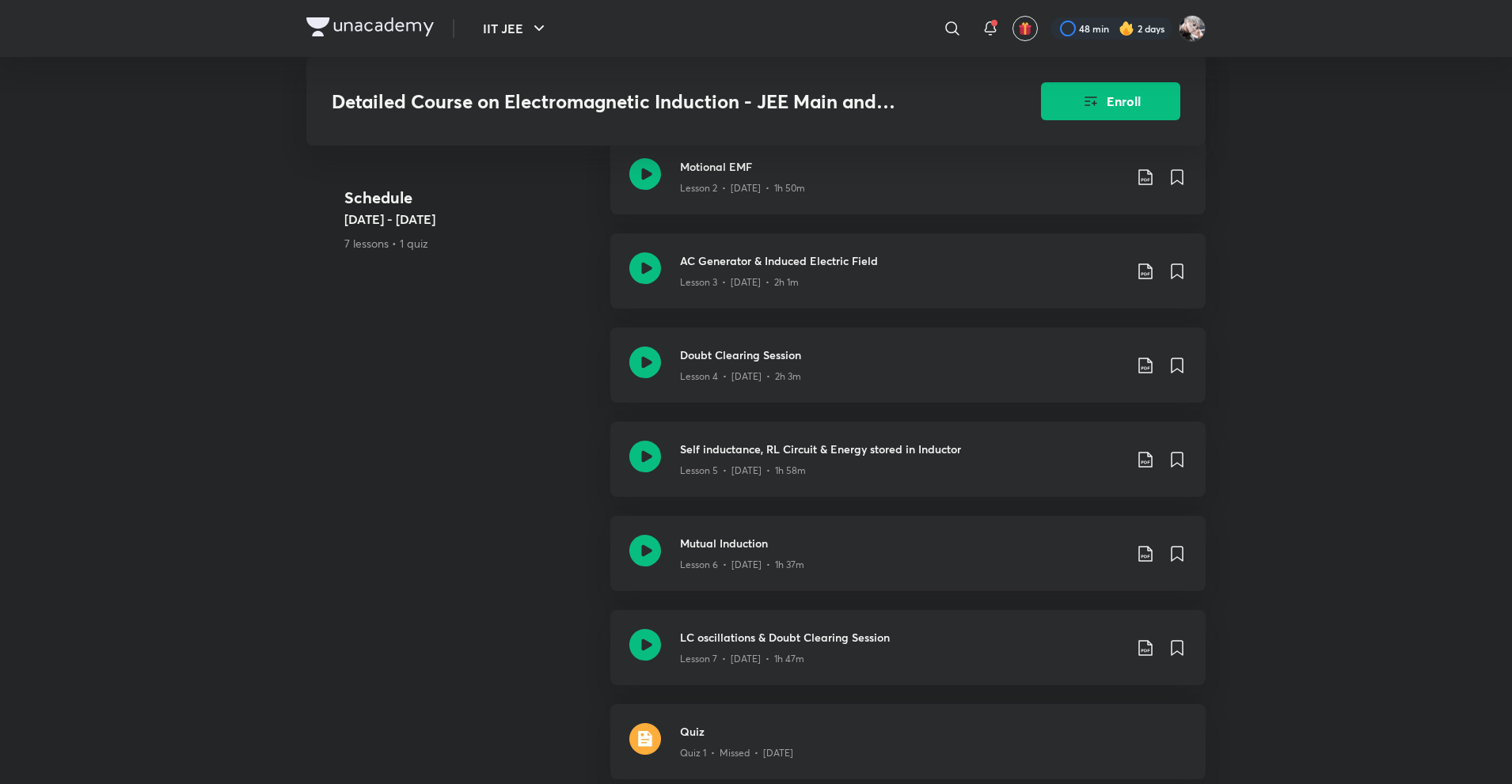
scroll to position [999, 0]
click at [525, 425] on div "Schedule [DATE] - [DATE] 7 lessons • 1 quiz Faraday's Law, [PERSON_NAME] Law Le…" at bounding box center [756, 424] width 900 height 753
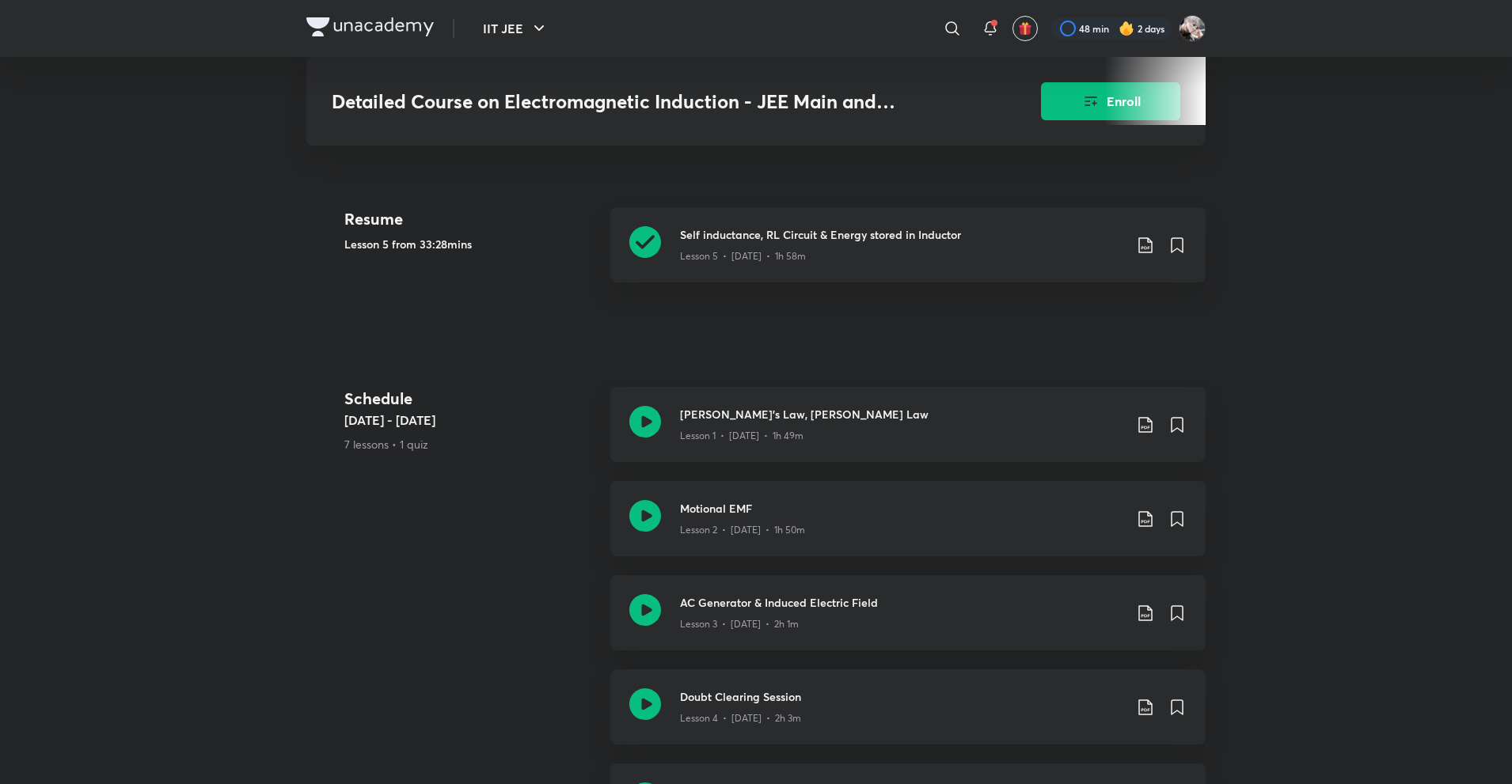
scroll to position [659, 0]
click at [811, 227] on h3 "Self inductance, RL Circuit & Energy stored in Inductor" at bounding box center [901, 235] width 443 height 17
